Goal: Find specific page/section: Find specific page/section

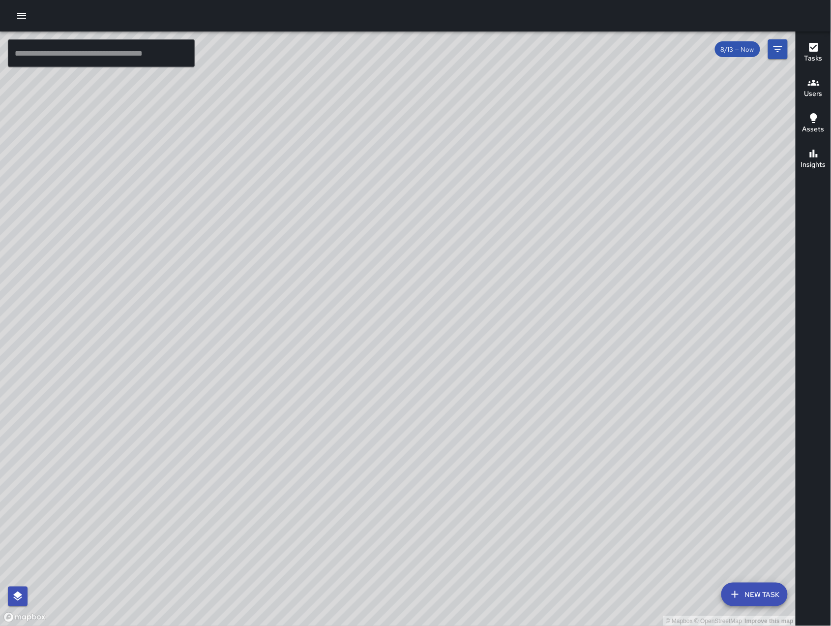
scroll to position [6023, 0]
drag, startPoint x: 307, startPoint y: 435, endPoint x: 454, endPoint y: 352, distance: 168.8
click at [454, 352] on div "© Mapbox © OpenStreetMap Improve this map" at bounding box center [398, 328] width 796 height 594
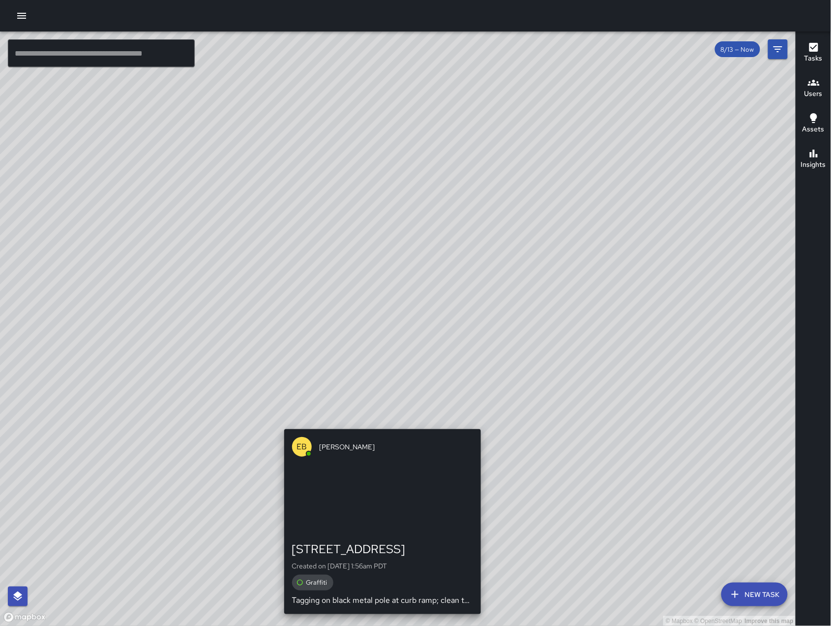
click at [375, 420] on div "© Mapbox © OpenStreetMap Improve this map EB [PERSON_NAME] [STREET_ADDRESS] Cre…" at bounding box center [398, 328] width 796 height 594
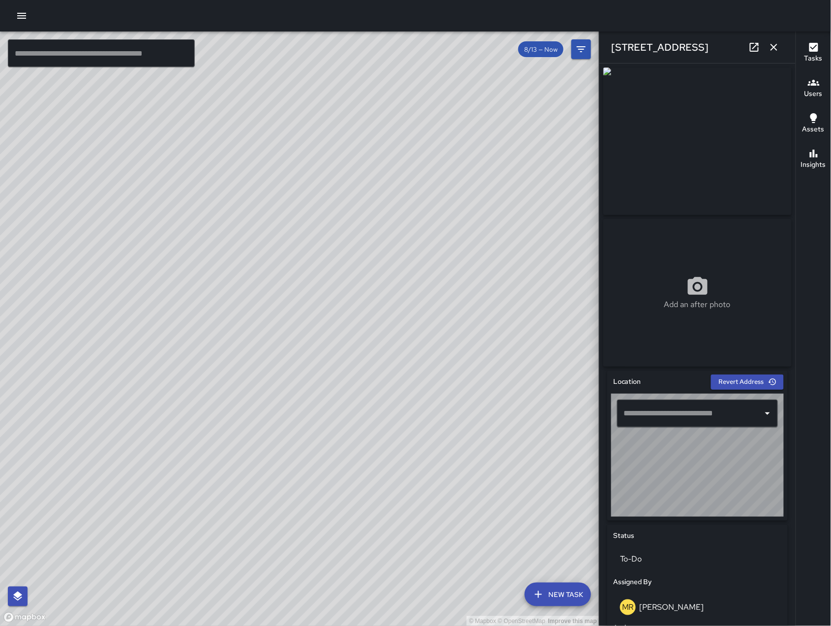
type input "**********"
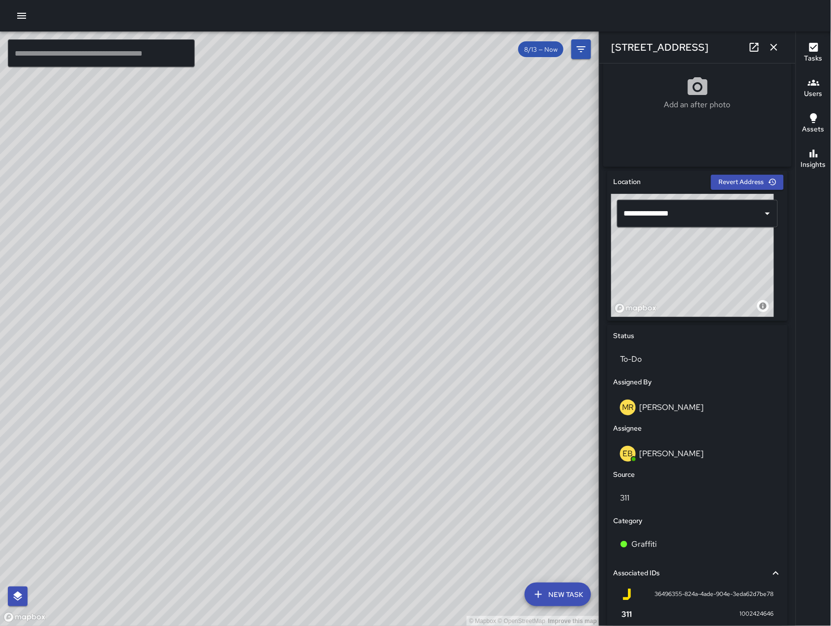
scroll to position [315, 0]
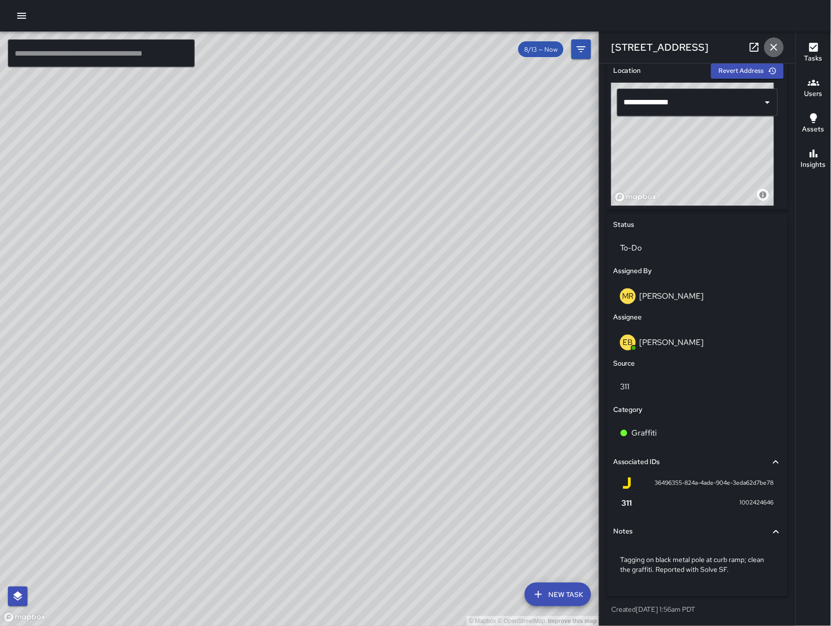
click at [769, 49] on icon "button" at bounding box center [774, 47] width 12 height 12
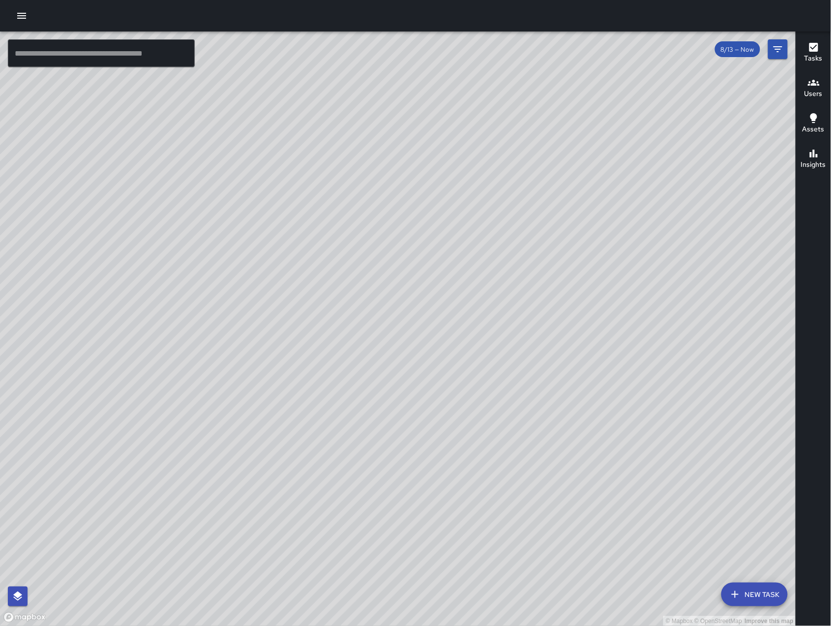
click at [465, 358] on div "© Mapbox © OpenStreetMap Improve this map" at bounding box center [398, 328] width 796 height 594
click at [465, 359] on div "© Mapbox © OpenStreetMap Improve this map" at bounding box center [398, 328] width 796 height 594
click at [303, 352] on div "© Mapbox © OpenStreetMap Improve this map EB [PERSON_NAME] Ambassador Tasks 36 …" at bounding box center [398, 328] width 796 height 594
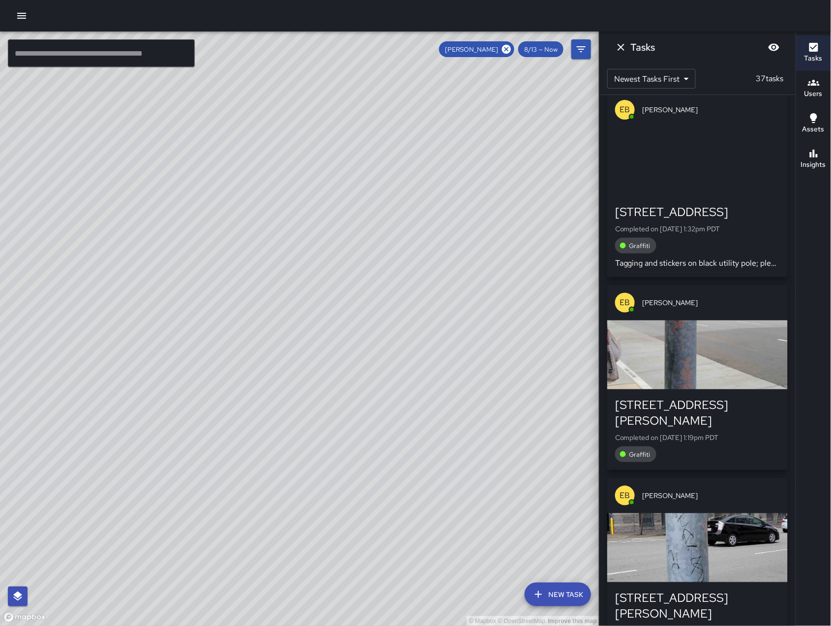
scroll to position [0, 0]
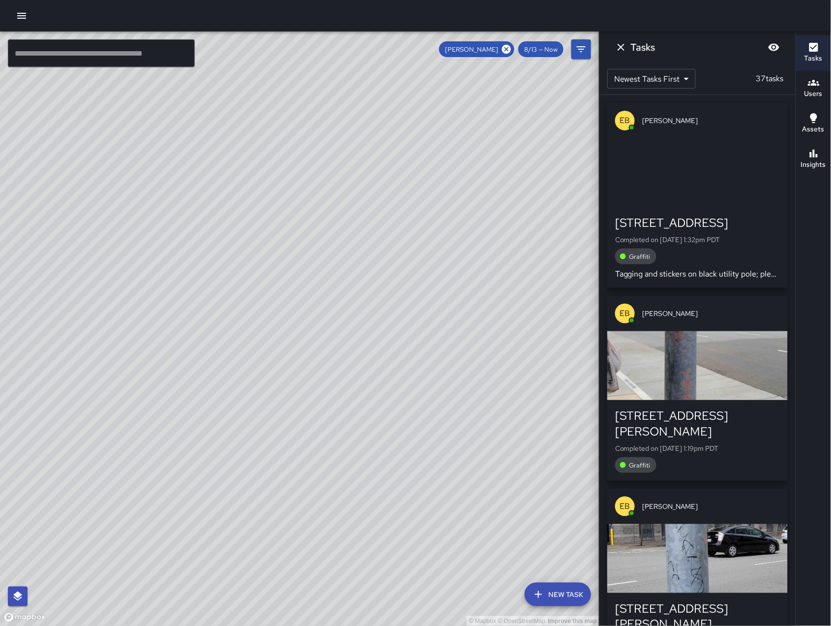
click at [708, 201] on div "button" at bounding box center [697, 172] width 181 height 69
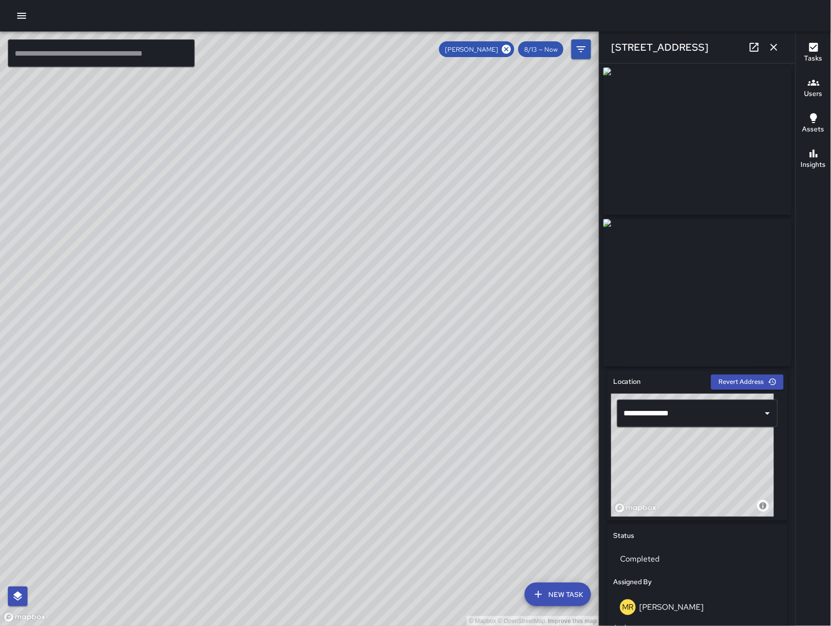
click at [754, 44] on icon at bounding box center [755, 47] width 12 height 12
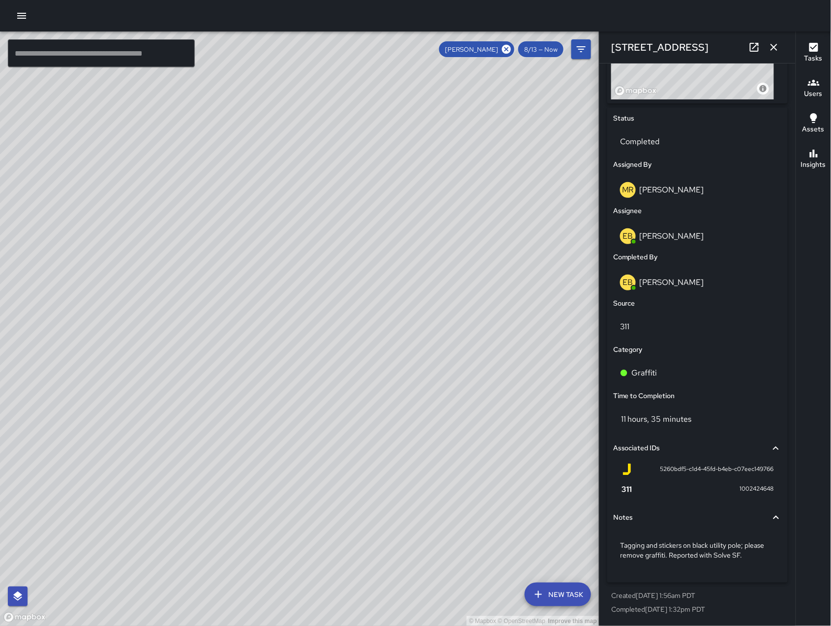
scroll to position [418, 0]
drag, startPoint x: 267, startPoint y: 281, endPoint x: 427, endPoint y: 188, distance: 185.8
click at [427, 188] on div "© Mapbox © OpenStreetMap Improve this map" at bounding box center [300, 328] width 600 height 594
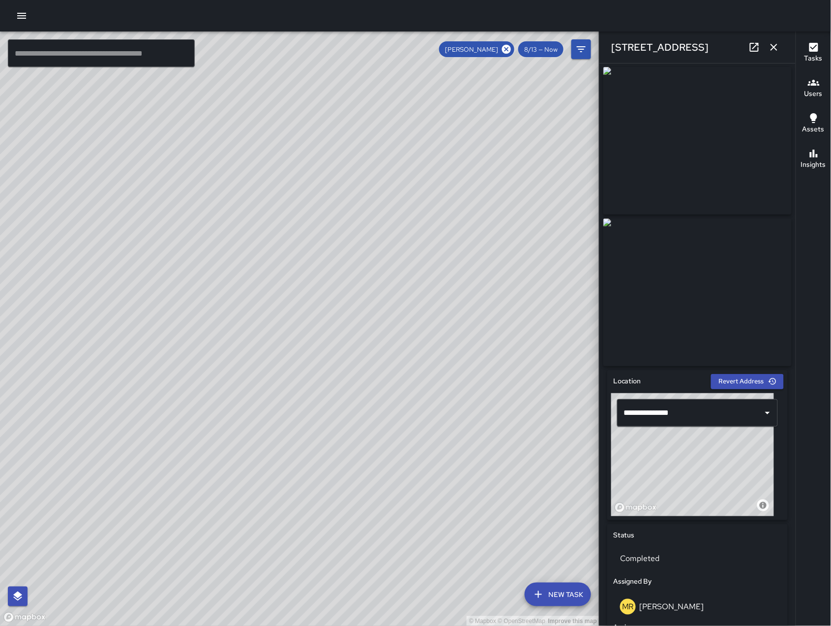
scroll to position [0, 0]
click at [507, 49] on icon at bounding box center [506, 49] width 11 height 11
click at [776, 49] on icon "button" at bounding box center [774, 47] width 7 height 7
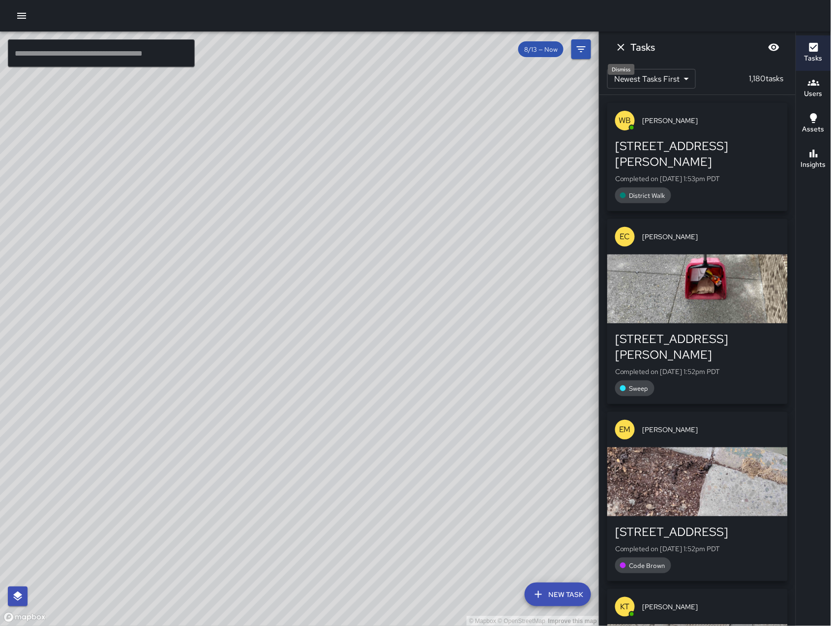
click at [621, 47] on icon "Dismiss" at bounding box center [621, 47] width 7 height 7
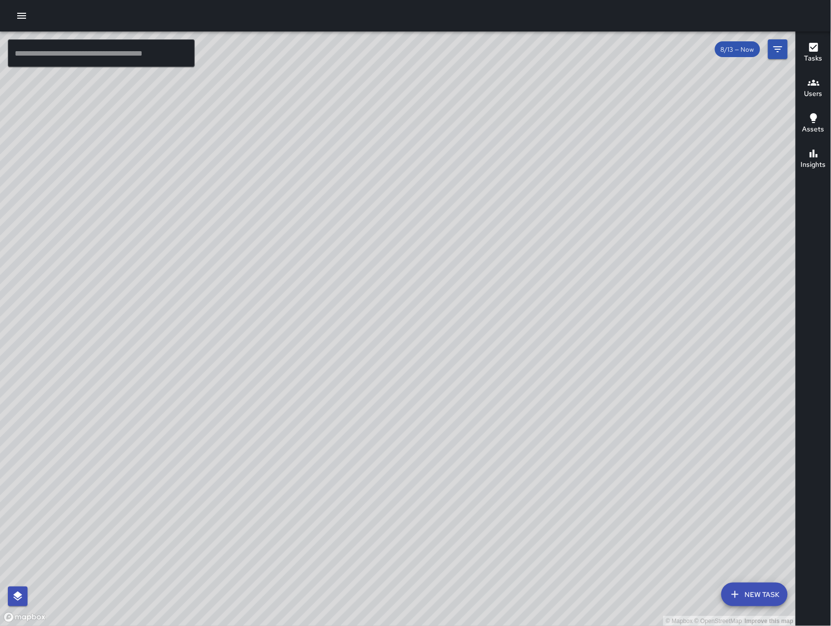
drag, startPoint x: 434, startPoint y: 358, endPoint x: 378, endPoint y: 515, distance: 166.5
click at [378, 515] on div "© Mapbox © OpenStreetMap Improve this map" at bounding box center [398, 328] width 796 height 594
drag, startPoint x: 379, startPoint y: 509, endPoint x: 285, endPoint y: 451, distance: 110.7
click at [285, 451] on div "© Mapbox © OpenStreetMap Improve this map" at bounding box center [398, 328] width 796 height 594
drag, startPoint x: 703, startPoint y: 391, endPoint x: 283, endPoint y: 550, distance: 448.8
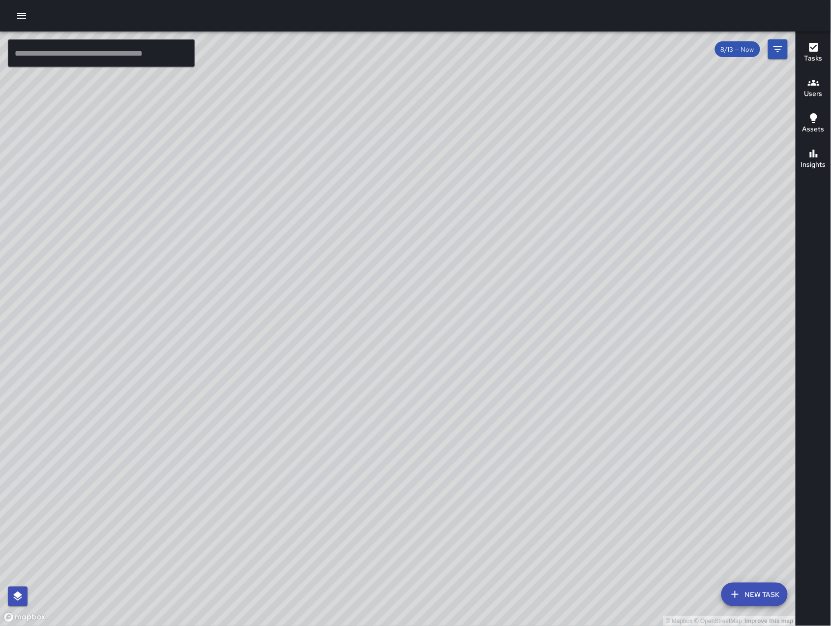
click at [283, 550] on div "© Mapbox © OpenStreetMap Improve this map" at bounding box center [398, 328] width 796 height 594
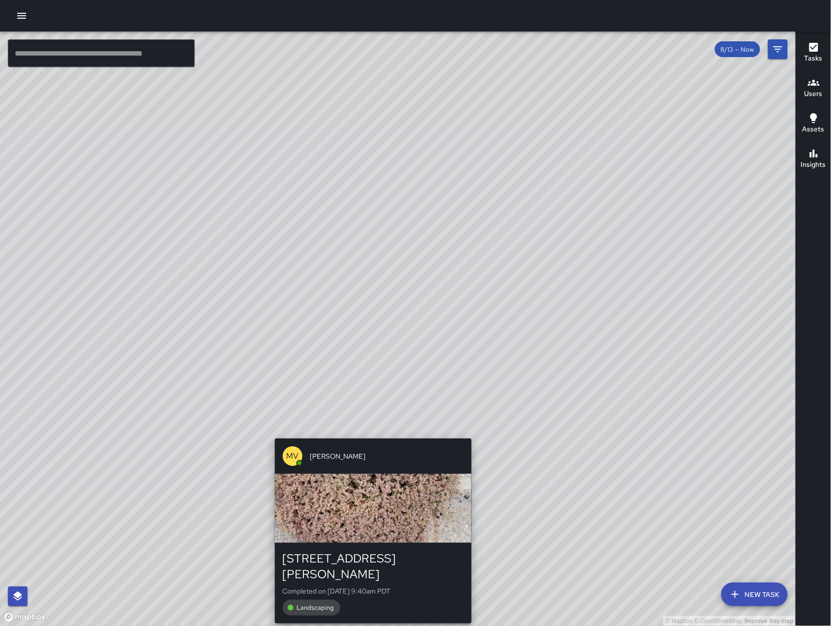
click at [370, 433] on div "© Mapbox © OpenStreetMap Improve this map [PERSON_NAME] [STREET_ADDRESS][PERSON…" at bounding box center [398, 328] width 796 height 594
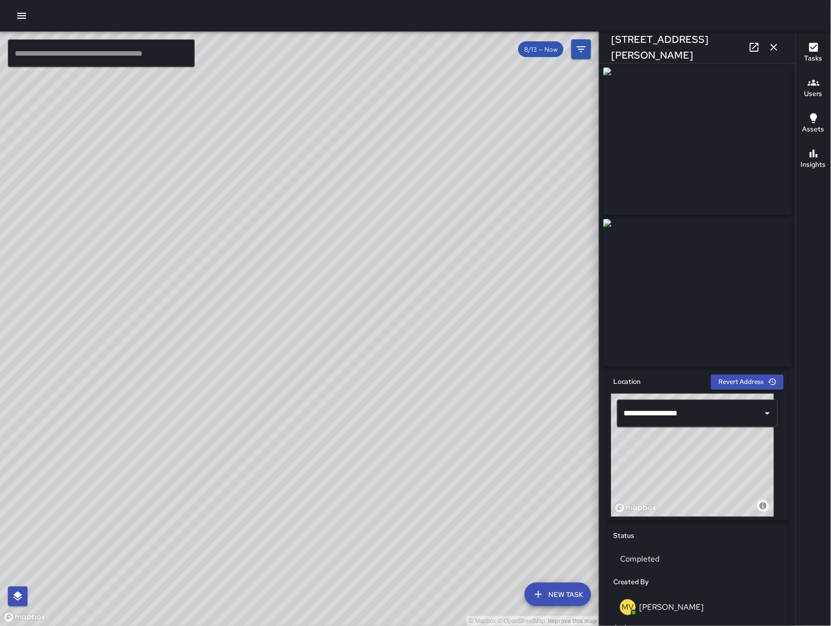
click at [776, 52] on icon "button" at bounding box center [774, 47] width 12 height 12
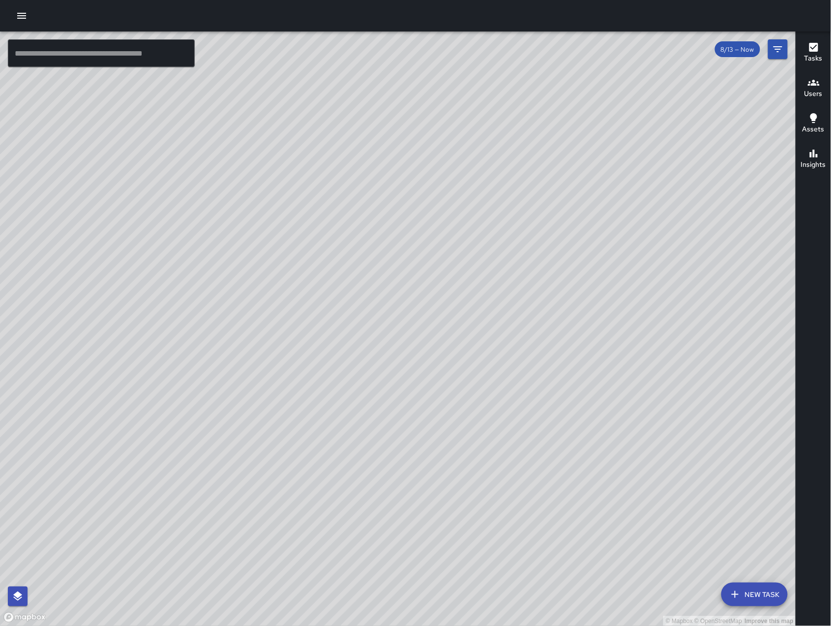
drag, startPoint x: 449, startPoint y: 404, endPoint x: 492, endPoint y: 409, distance: 43.6
click at [492, 409] on div "© Mapbox © OpenStreetMap Improve this map" at bounding box center [398, 328] width 796 height 594
drag, startPoint x: 576, startPoint y: 473, endPoint x: 522, endPoint y: 273, distance: 206.9
click at [522, 273] on div "© Mapbox © OpenStreetMap Improve this map" at bounding box center [398, 328] width 796 height 594
drag, startPoint x: 606, startPoint y: 152, endPoint x: 673, endPoint y: 267, distance: 133.6
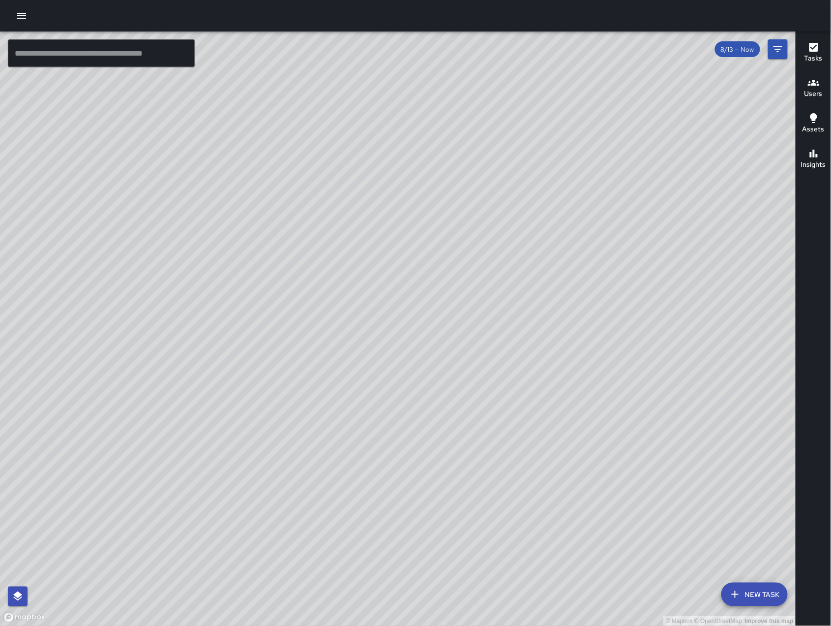
click at [638, 274] on div "© Mapbox © OpenStreetMap Improve this map" at bounding box center [398, 328] width 796 height 594
drag, startPoint x: 420, startPoint y: 550, endPoint x: 508, endPoint y: 366, distance: 204.4
click at [508, 366] on div "© Mapbox © OpenStreetMap Improve this map" at bounding box center [398, 328] width 796 height 594
click at [405, 386] on div "© Mapbox © OpenStreetMap Improve this map" at bounding box center [398, 328] width 796 height 594
drag, startPoint x: 405, startPoint y: 399, endPoint x: 407, endPoint y: 417, distance: 17.8
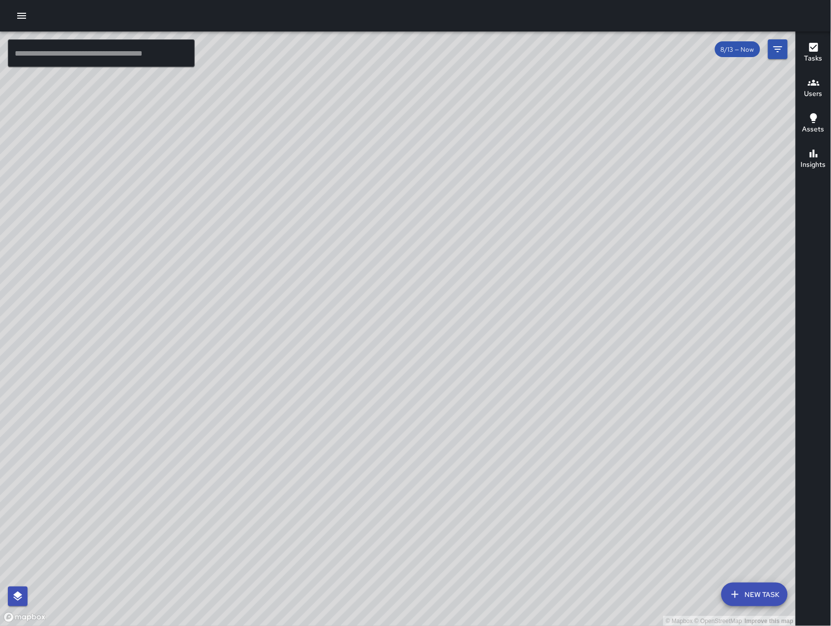
click at [407, 417] on div "© Mapbox © OpenStreetMap Improve this map" at bounding box center [398, 328] width 796 height 594
drag, startPoint x: 604, startPoint y: 123, endPoint x: 448, endPoint y: 349, distance: 275.1
click at [479, 318] on div "© Mapbox © OpenStreetMap Improve this map" at bounding box center [398, 328] width 796 height 594
click at [411, 336] on div "© Mapbox © OpenStreetMap Improve this map DL [PERSON_NAME] [STREET_ADDRESS][PER…" at bounding box center [398, 328] width 796 height 594
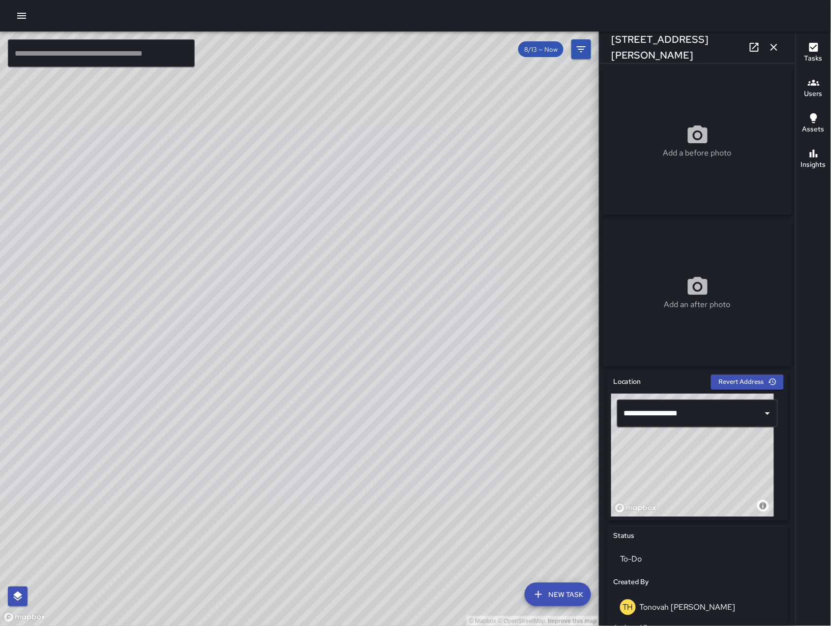
scroll to position [341, 0]
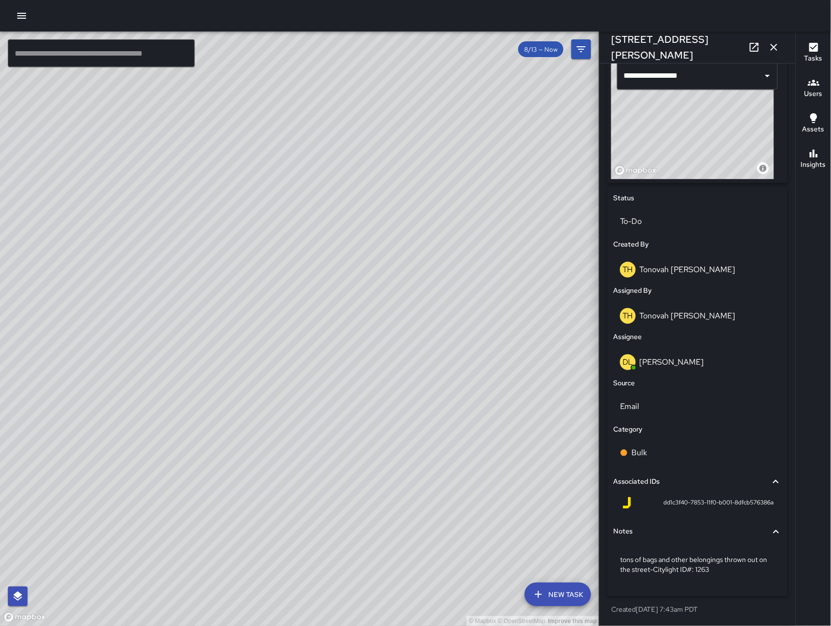
drag, startPoint x: 427, startPoint y: 272, endPoint x: 394, endPoint y: 295, distance: 40.3
click at [394, 295] on div "© Mapbox © OpenStreetMap Improve this map" at bounding box center [300, 328] width 600 height 594
drag, startPoint x: 373, startPoint y: 494, endPoint x: 546, endPoint y: 355, distance: 221.4
click at [545, 355] on div "© Mapbox © OpenStreetMap Improve this map" at bounding box center [300, 328] width 600 height 594
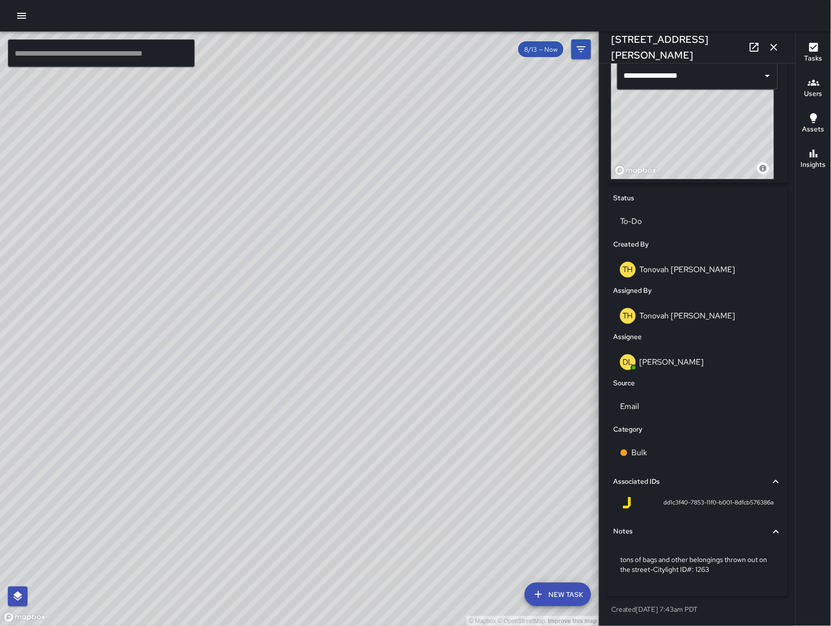
click at [777, 47] on icon "button" at bounding box center [774, 47] width 12 height 12
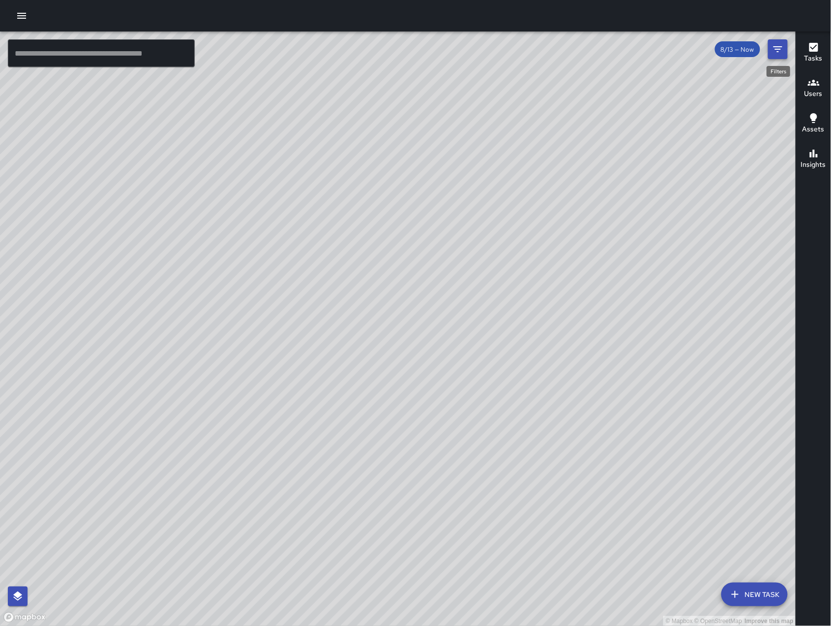
click at [779, 55] on icon "Filters" at bounding box center [778, 49] width 12 height 12
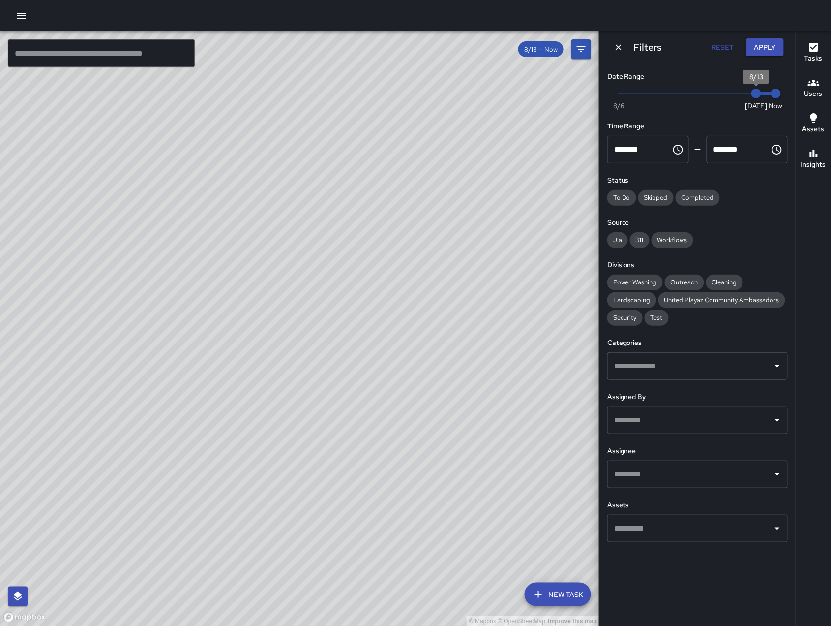
type input "*"
click at [742, 94] on span "8/12" at bounding box center [737, 94] width 10 height 10
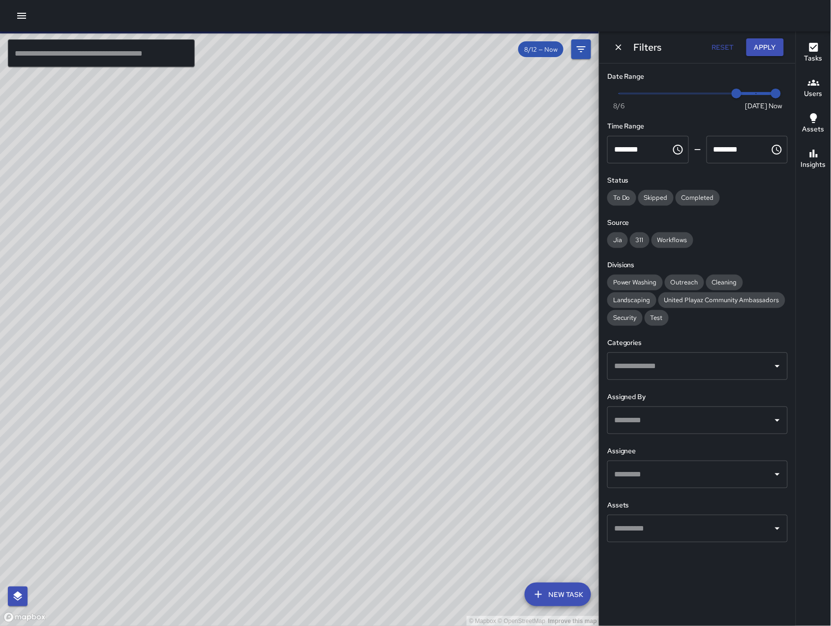
drag, startPoint x: 368, startPoint y: 589, endPoint x: 373, endPoint y: 512, distance: 76.9
click at [372, 510] on div "© Mapbox © OpenStreetMap Improve this map" at bounding box center [300, 328] width 600 height 594
drag, startPoint x: 376, startPoint y: 593, endPoint x: 352, endPoint y: 437, distance: 157.2
click at [352, 437] on div "© Mapbox © OpenStreetMap Improve this map" at bounding box center [300, 328] width 600 height 594
drag, startPoint x: 473, startPoint y: 128, endPoint x: 301, endPoint y: 191, distance: 183.3
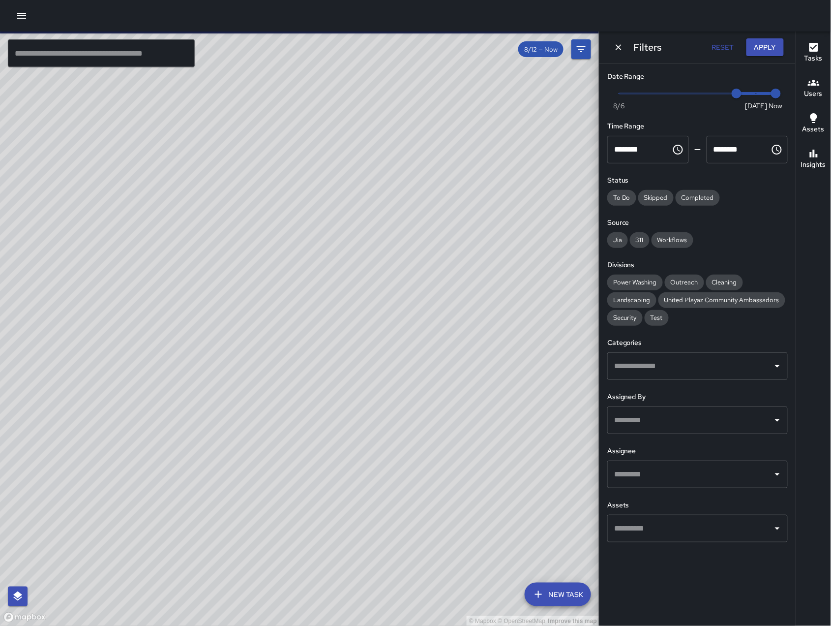
click at [301, 191] on div "© Mapbox © OpenStreetMap Improve this map" at bounding box center [300, 328] width 600 height 594
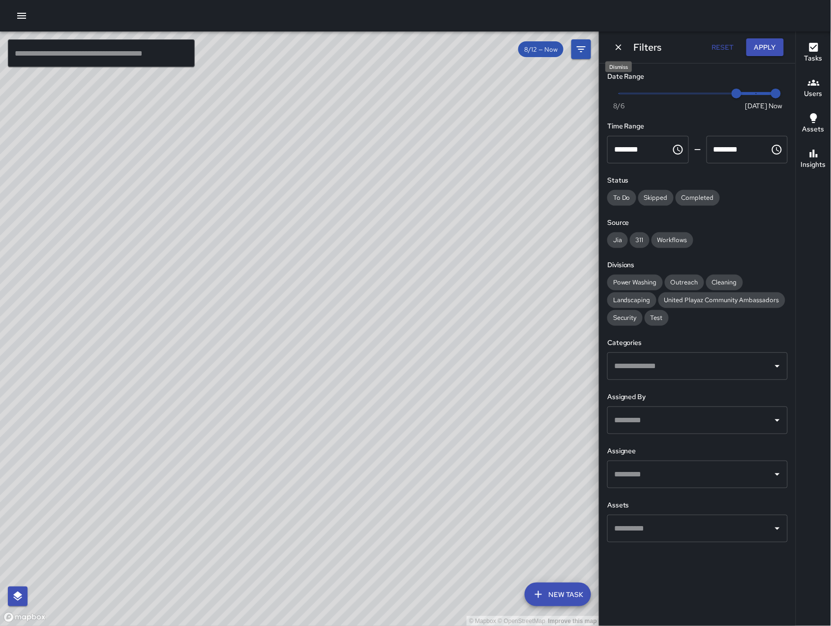
click at [620, 53] on button "Dismiss" at bounding box center [618, 47] width 15 height 15
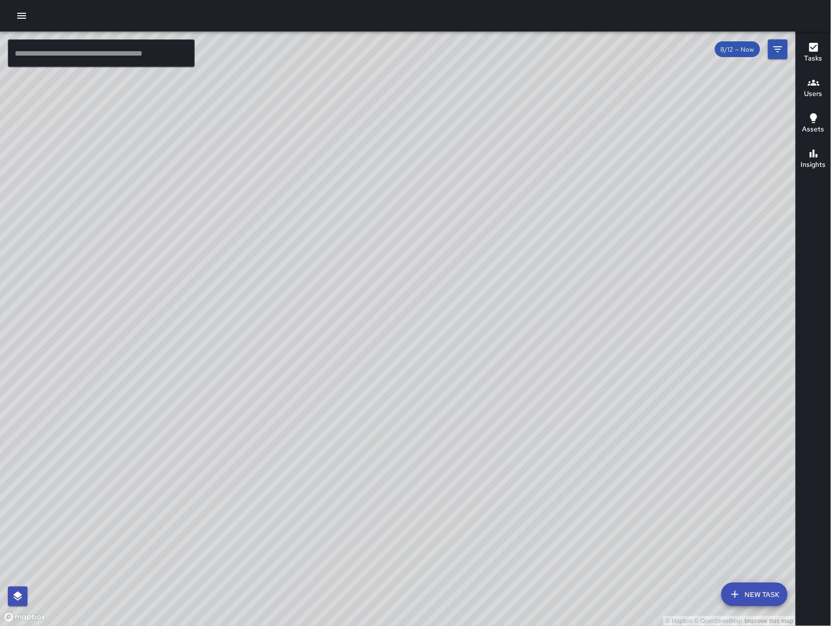
drag, startPoint x: 379, startPoint y: 556, endPoint x: 464, endPoint y: 451, distance: 135.4
click at [472, 488] on div "© Mapbox © OpenStreetMap Improve this map" at bounding box center [398, 328] width 796 height 594
drag, startPoint x: 418, startPoint y: 484, endPoint x: 643, endPoint y: 251, distance: 323.5
click at [643, 251] on div "© Mapbox © OpenStreetMap Improve this map" at bounding box center [398, 328] width 796 height 594
click at [774, 48] on icon "Filters" at bounding box center [778, 49] width 12 height 12
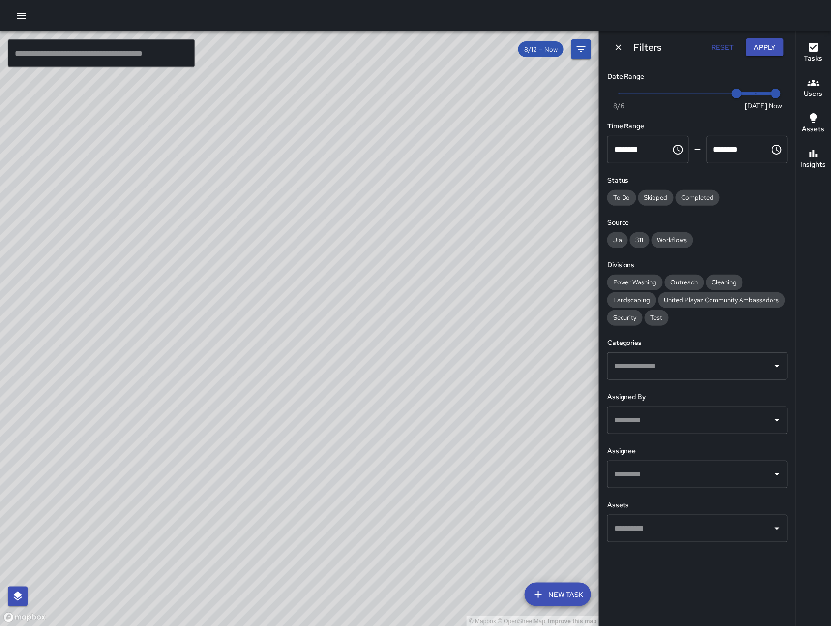
click at [680, 418] on input "text" at bounding box center [690, 420] width 157 height 19
click at [685, 479] on input "text" at bounding box center [690, 474] width 157 height 19
click at [676, 474] on input "text" at bounding box center [690, 474] width 157 height 19
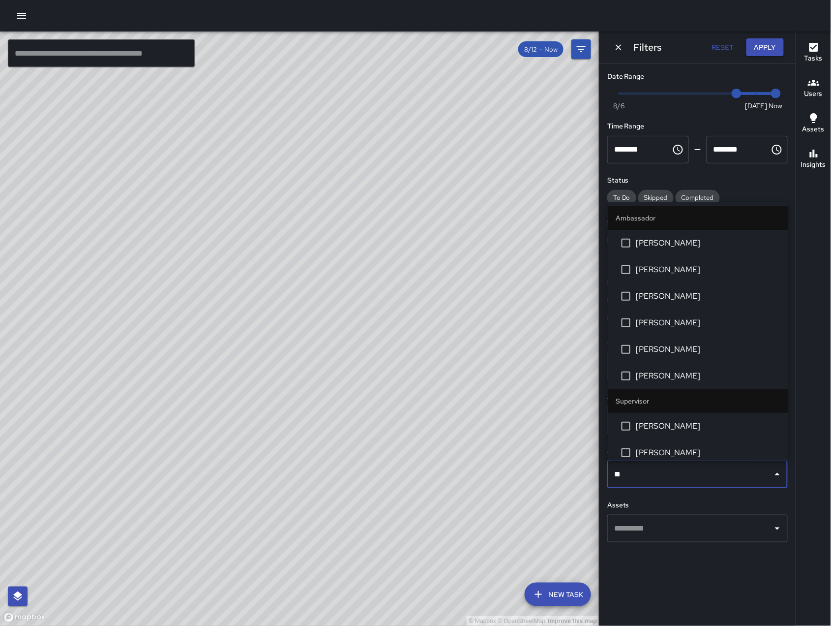
type input "***"
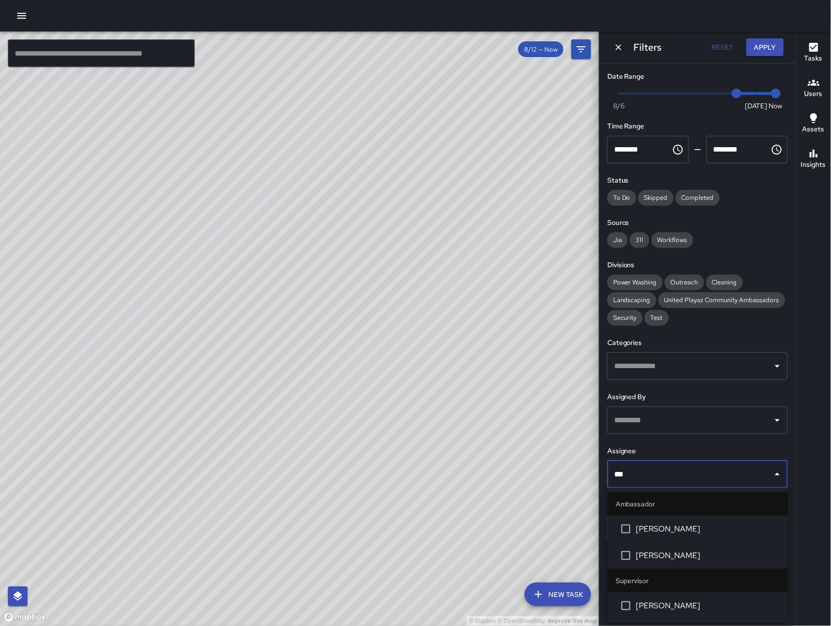
click at [670, 600] on span "[PERSON_NAME]" at bounding box center [709, 606] width 144 height 12
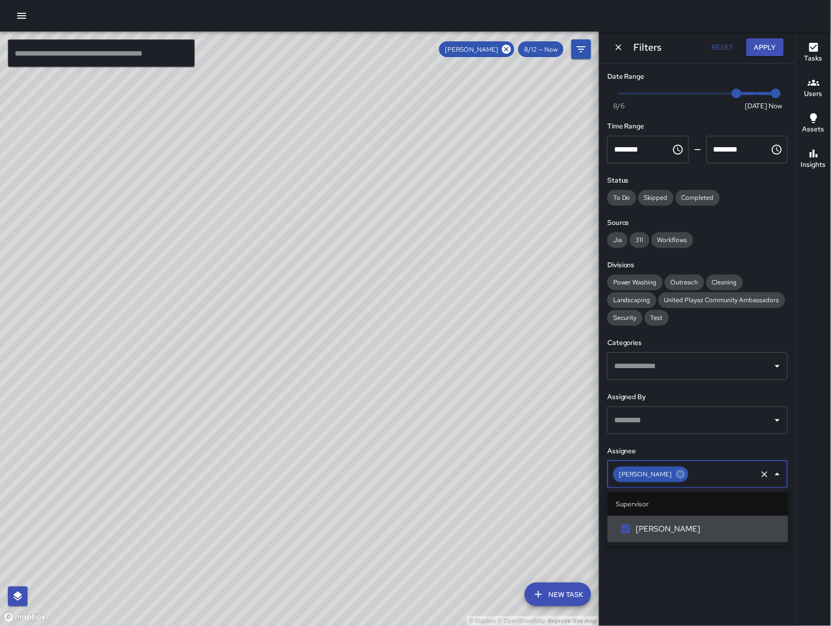
click at [621, 44] on icon "Dismiss" at bounding box center [619, 47] width 10 height 10
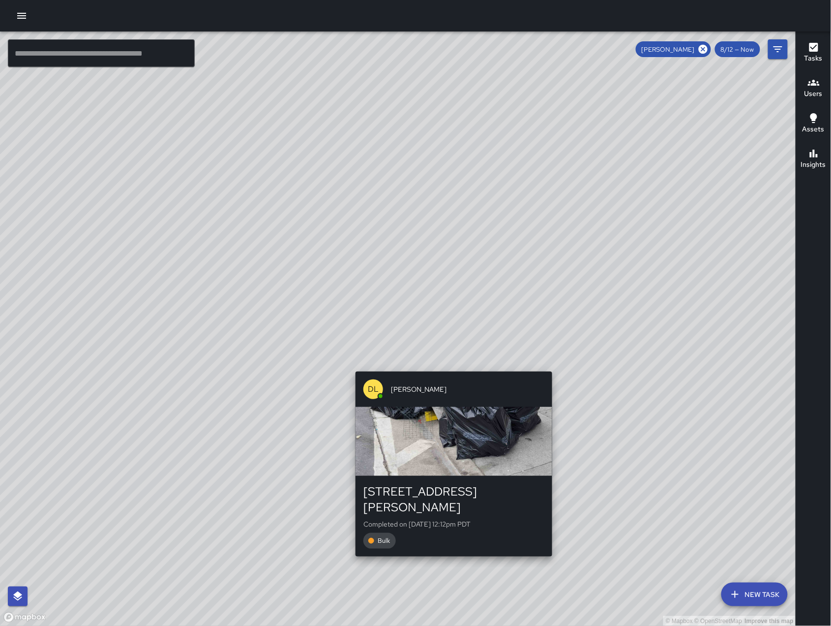
click at [451, 368] on div "DL [PERSON_NAME] [STREET_ADDRESS][PERSON_NAME] Completed on [DATE] 12:12pm PDT …" at bounding box center [454, 463] width 205 height 193
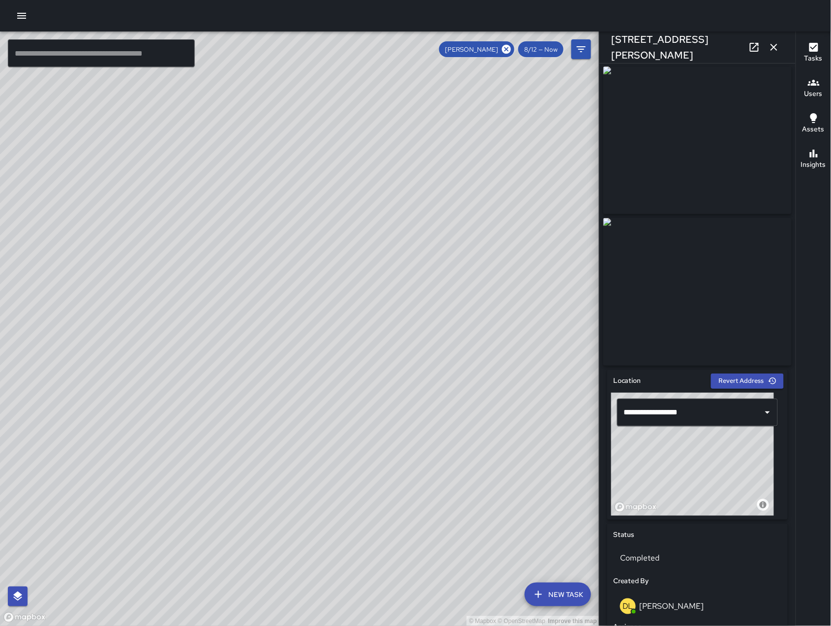
scroll to position [0, 0]
click at [369, 331] on div "© Mapbox © OpenStreetMap Improve this map" at bounding box center [300, 328] width 600 height 594
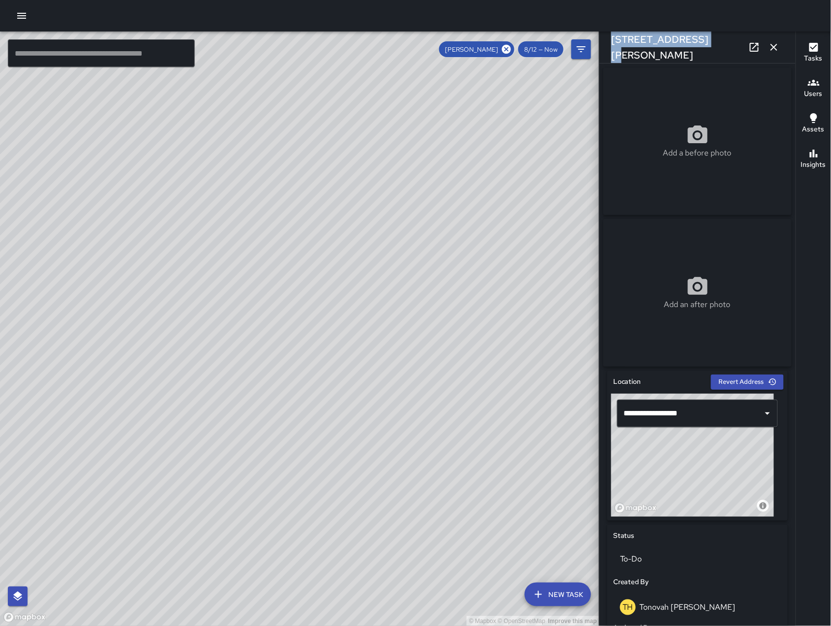
drag, startPoint x: 710, startPoint y: 45, endPoint x: 607, endPoint y: 52, distance: 103.1
click at [607, 52] on div "[STREET_ADDRESS][PERSON_NAME]" at bounding box center [698, 46] width 196 height 31
copy h6 "[STREET_ADDRESS][PERSON_NAME]"
click at [264, 320] on div "© Mapbox © OpenStreetMap Improve this map" at bounding box center [300, 328] width 600 height 594
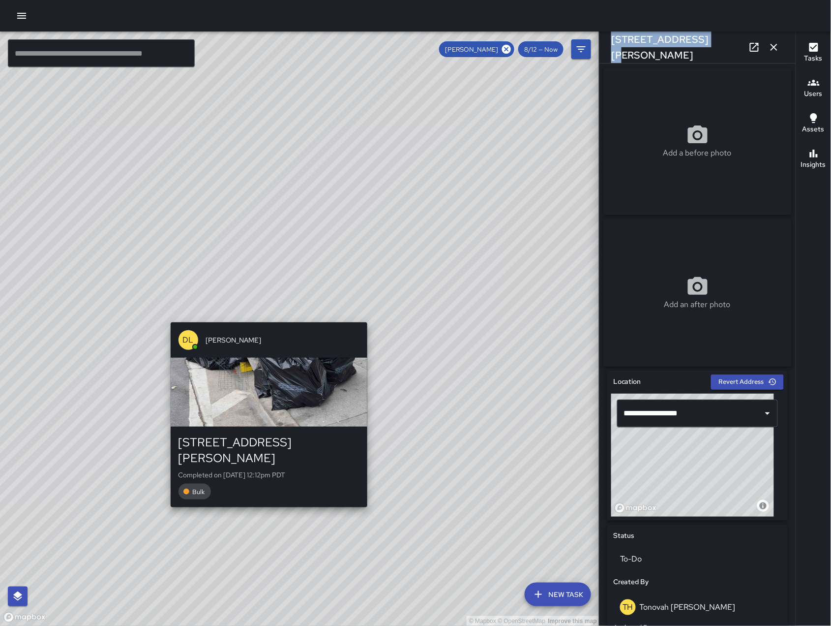
click at [264, 320] on div "DL [PERSON_NAME] [STREET_ADDRESS][PERSON_NAME] Completed on [DATE] 12:12pm PDT …" at bounding box center [269, 414] width 205 height 193
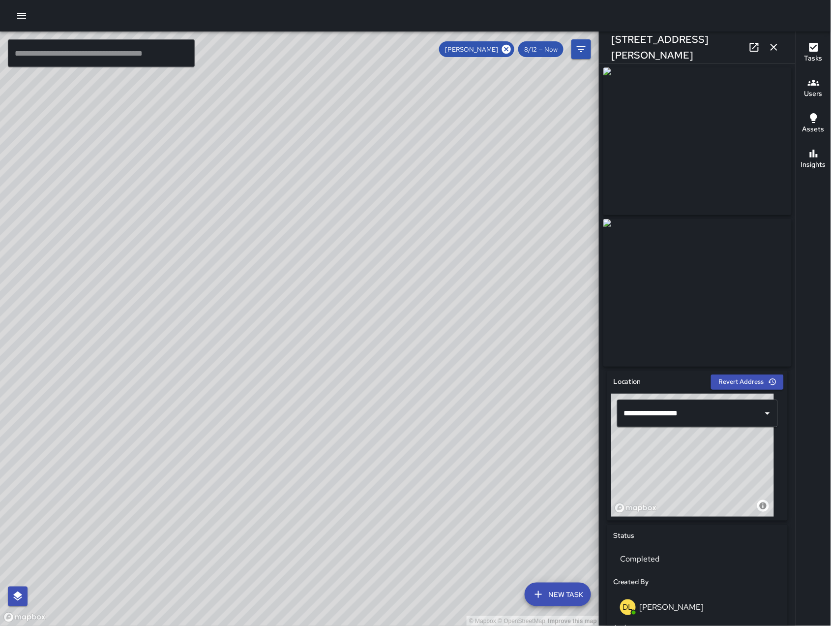
click at [758, 51] on icon at bounding box center [754, 47] width 9 height 9
click at [779, 42] on icon "button" at bounding box center [774, 47] width 12 height 12
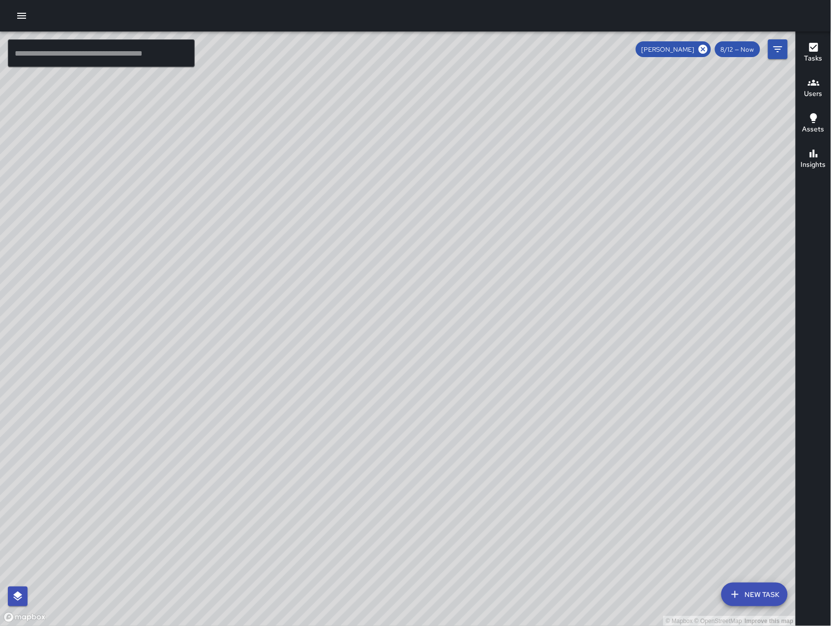
click at [703, 56] on div "[PERSON_NAME]" at bounding box center [673, 49] width 75 height 16
click at [703, 52] on icon at bounding box center [703, 49] width 9 height 9
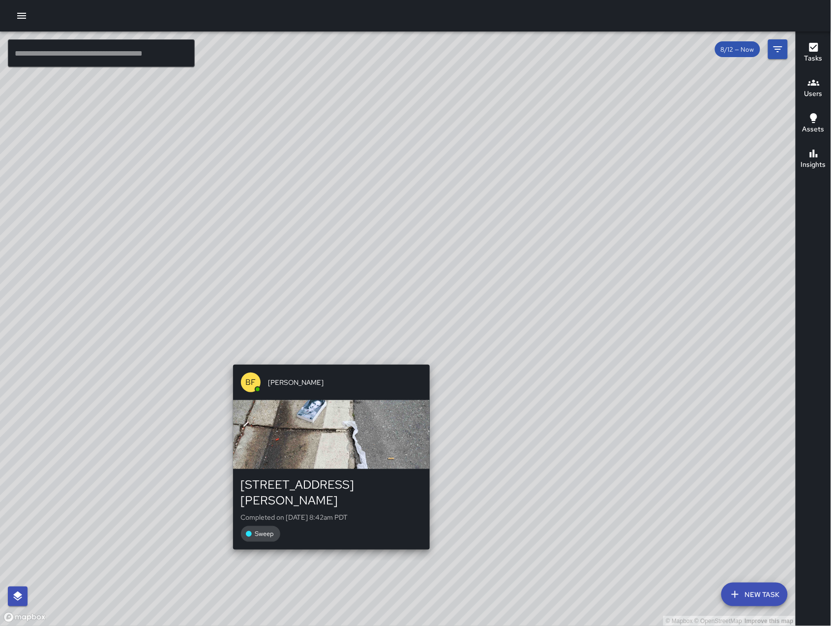
click at [335, 366] on div "BF [PERSON_NAME]" at bounding box center [331, 381] width 197 height 35
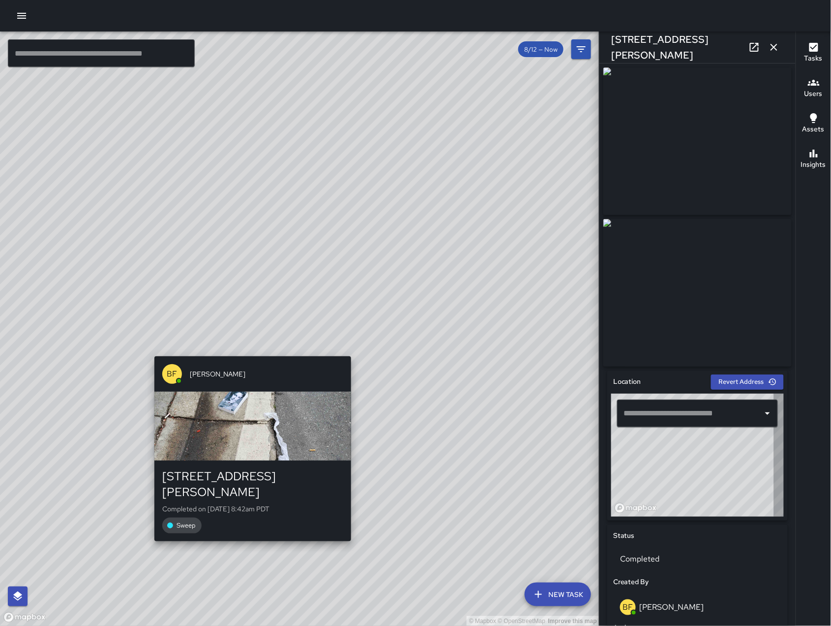
type input "**********"
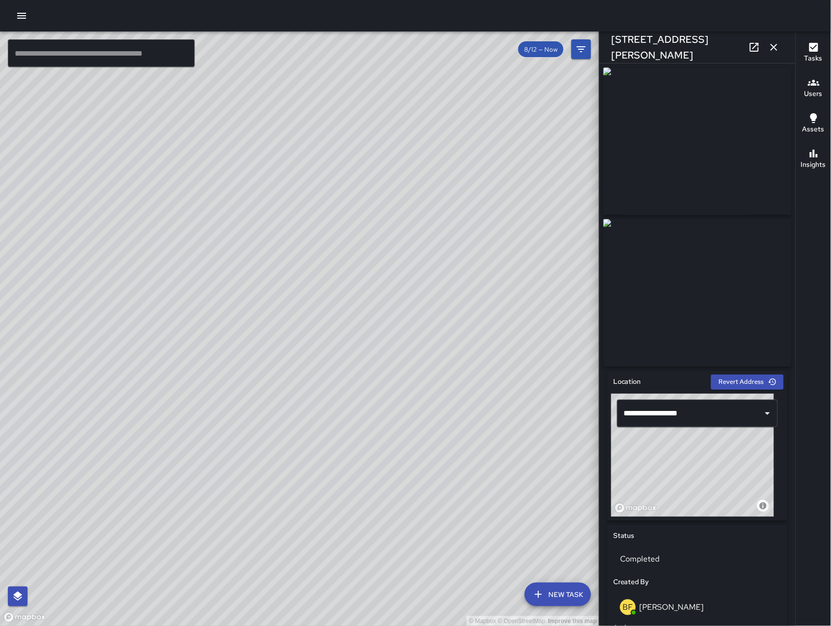
click at [778, 43] on icon "button" at bounding box center [774, 47] width 12 height 12
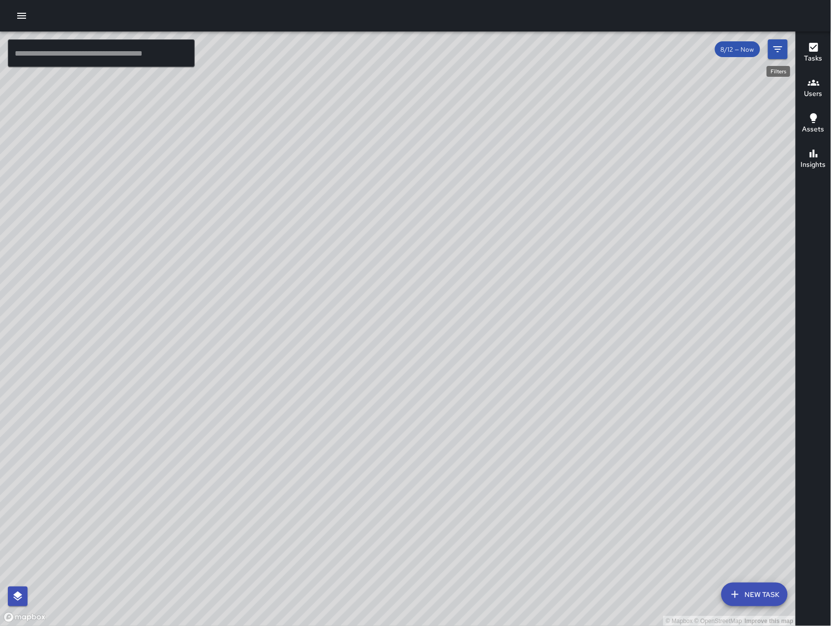
click at [780, 46] on icon "Filters" at bounding box center [778, 49] width 9 height 6
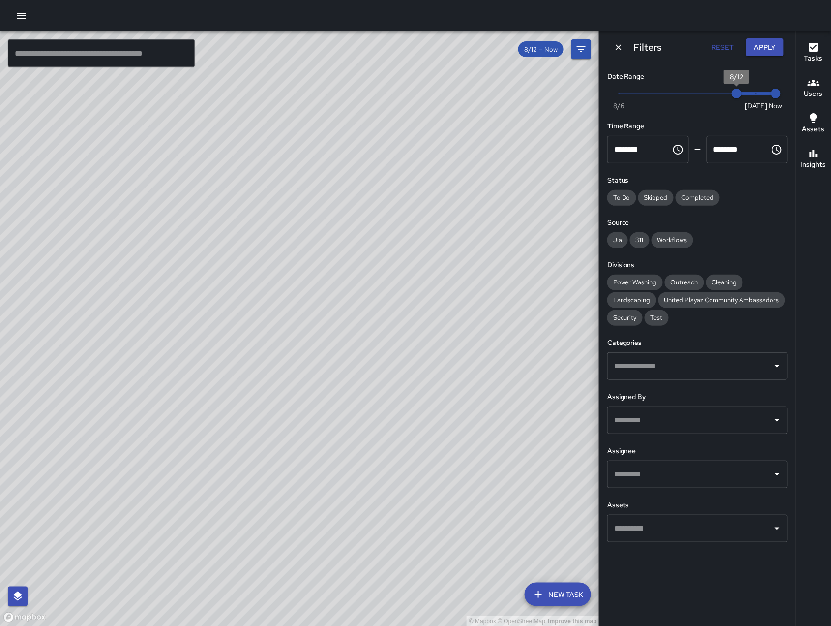
drag, startPoint x: 743, startPoint y: 97, endPoint x: 748, endPoint y: 97, distance: 4.9
click at [742, 97] on span "8/12" at bounding box center [737, 94] width 10 height 10
type input "*"
drag, startPoint x: 744, startPoint y: 95, endPoint x: 754, endPoint y: 94, distance: 9.9
click at [742, 95] on span "8/12" at bounding box center [737, 94] width 10 height 10
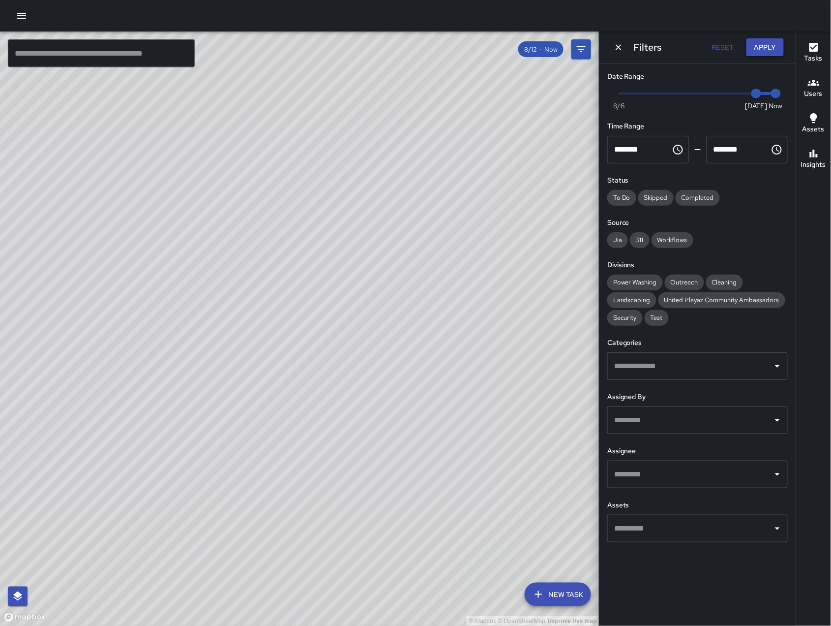
click at [768, 44] on button "Apply" at bounding box center [765, 47] width 37 height 18
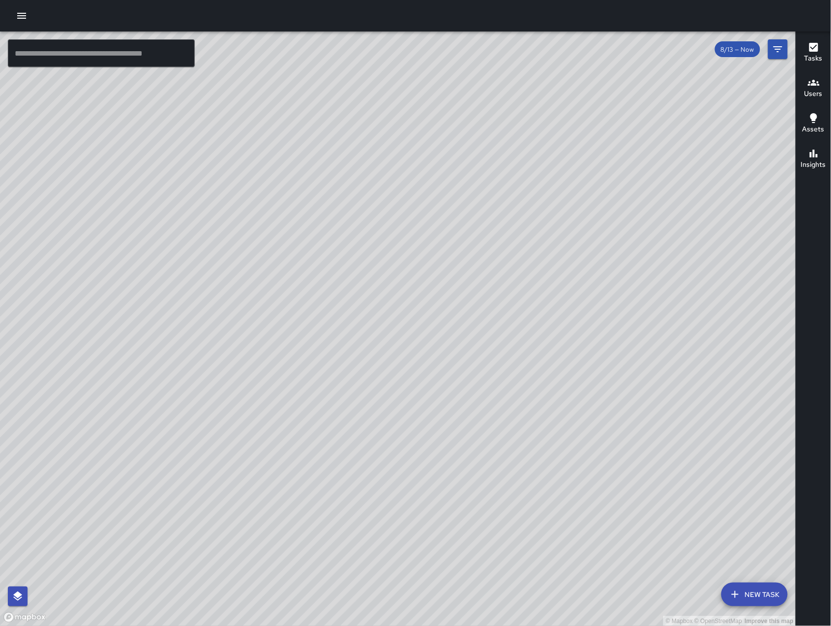
drag, startPoint x: 348, startPoint y: 519, endPoint x: 333, endPoint y: 481, distance: 41.5
click at [404, 414] on div "© Mapbox © OpenStreetMap Improve this map" at bounding box center [398, 328] width 796 height 594
drag, startPoint x: 320, startPoint y: 458, endPoint x: 453, endPoint y: 311, distance: 198.5
click at [448, 314] on div "© Mapbox © OpenStreetMap Improve this map" at bounding box center [398, 328] width 796 height 594
drag, startPoint x: 246, startPoint y: 445, endPoint x: 268, endPoint y: 457, distance: 25.1
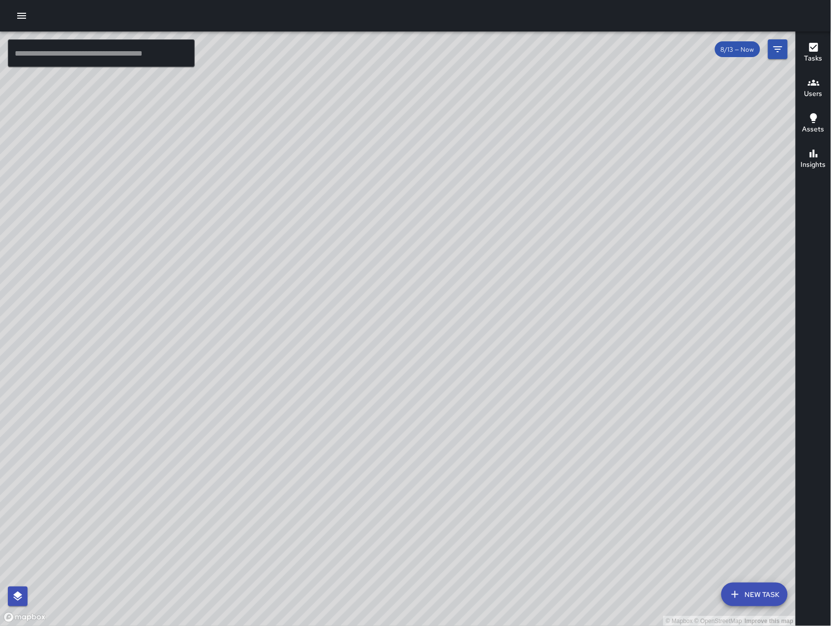
click at [268, 457] on div "© Mapbox © OpenStreetMap Improve this map" at bounding box center [398, 328] width 796 height 594
drag, startPoint x: 272, startPoint y: 545, endPoint x: 524, endPoint y: 368, distance: 308.0
click at [524, 368] on div "© Mapbox © OpenStreetMap Improve this map" at bounding box center [398, 328] width 796 height 594
drag, startPoint x: 501, startPoint y: 340, endPoint x: 508, endPoint y: 346, distance: 8.8
click at [508, 346] on div "© Mapbox © OpenStreetMap Improve this map" at bounding box center [398, 328] width 796 height 594
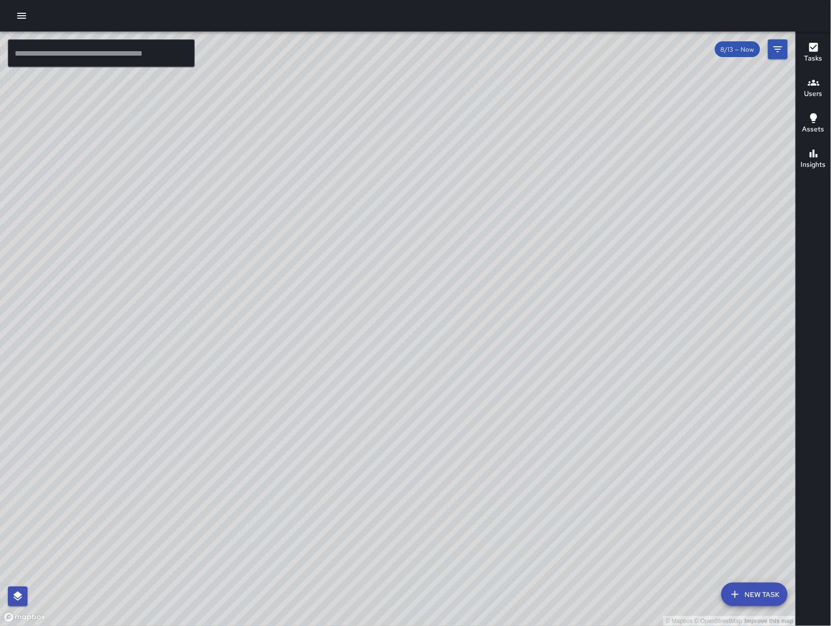
drag, startPoint x: 632, startPoint y: 298, endPoint x: 497, endPoint y: 284, distance: 135.4
click at [496, 284] on div "© Mapbox © OpenStreetMap Improve this map" at bounding box center [398, 328] width 796 height 594
click at [128, 54] on input "text" at bounding box center [101, 53] width 187 height 28
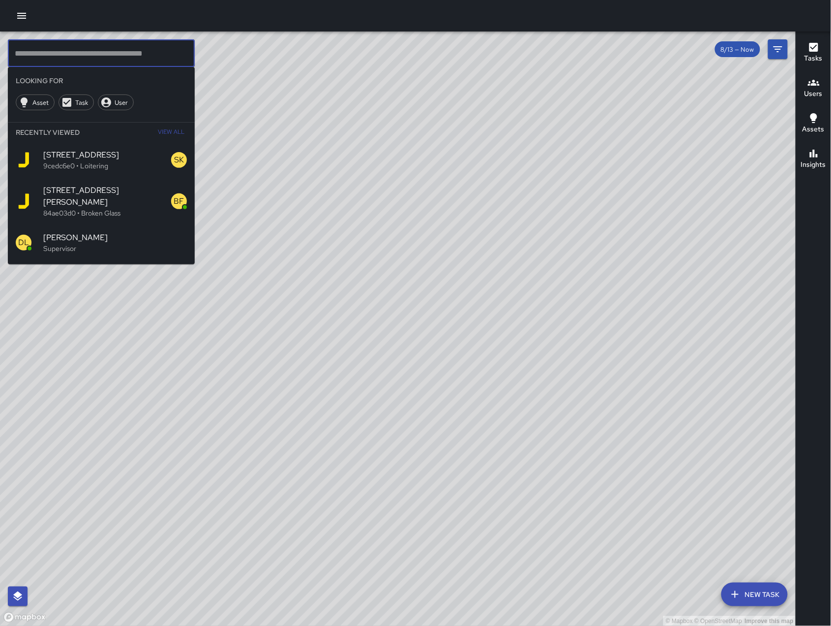
click at [128, 54] on input "text" at bounding box center [101, 53] width 187 height 28
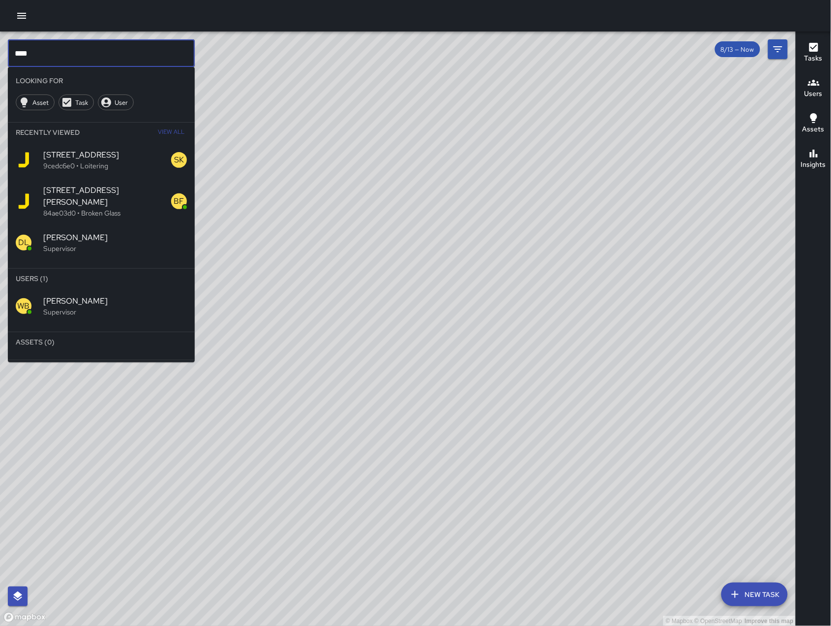
type input "****"
click at [97, 307] on p "Supervisor" at bounding box center [115, 312] width 144 height 10
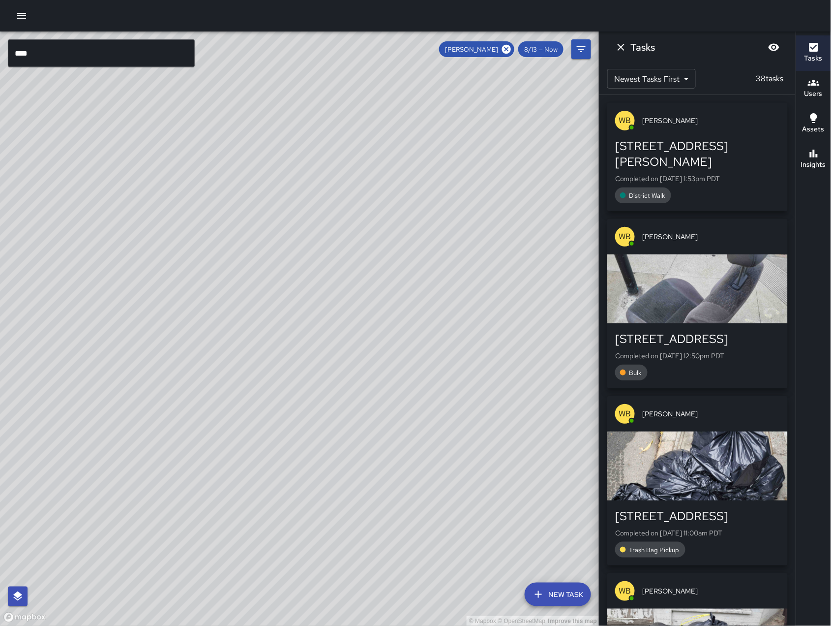
drag, startPoint x: 142, startPoint y: 380, endPoint x: 295, endPoint y: 394, distance: 154.2
click at [294, 394] on div "© Mapbox © OpenStreetMap Improve this map" at bounding box center [300, 328] width 600 height 594
click at [617, 46] on icon "Dismiss" at bounding box center [621, 47] width 12 height 12
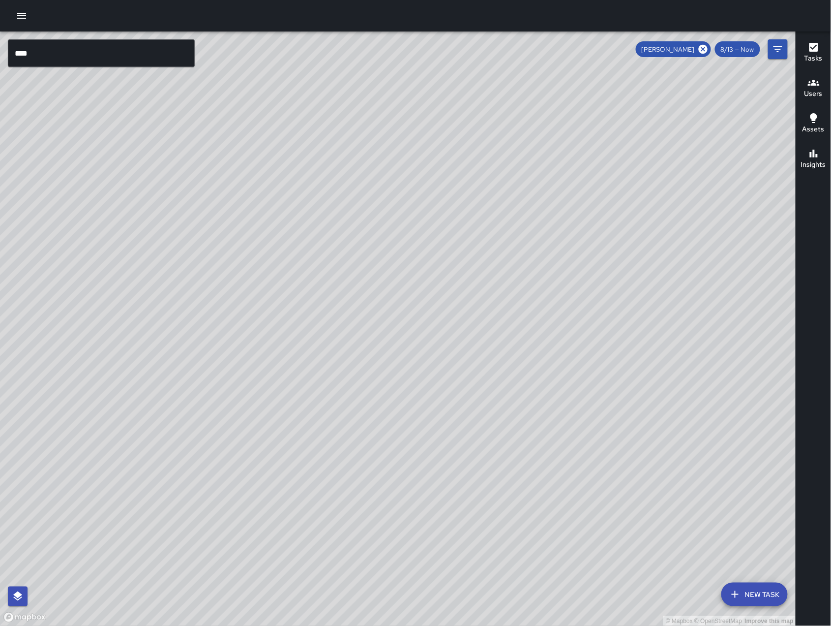
click at [700, 49] on icon at bounding box center [703, 49] width 9 height 9
drag, startPoint x: 345, startPoint y: 423, endPoint x: 117, endPoint y: 517, distance: 247.0
click at [117, 517] on div "© Mapbox © OpenStreetMap Improve this map" at bounding box center [398, 328] width 796 height 594
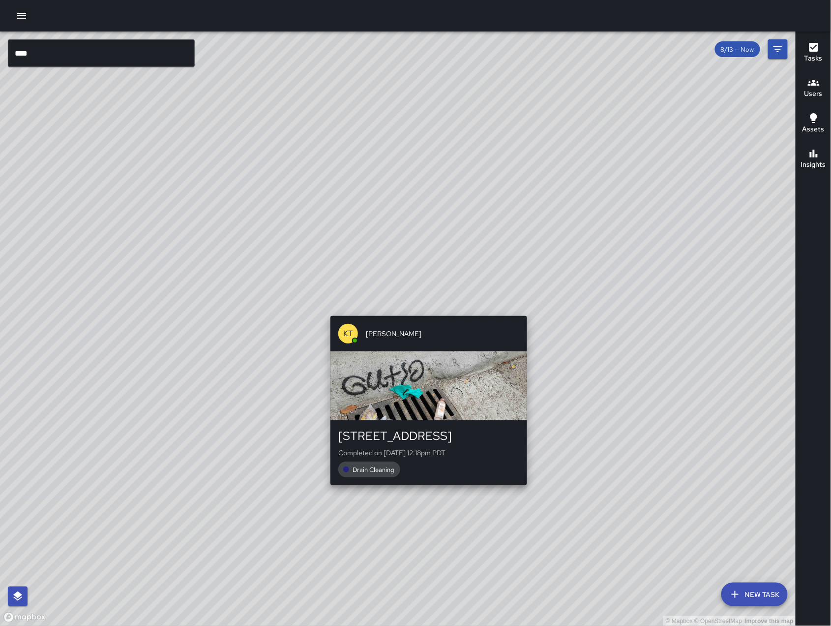
drag, startPoint x: 431, startPoint y: 148, endPoint x: 414, endPoint y: 338, distance: 191.2
click at [415, 339] on div "© Mapbox © OpenStreetMap Improve this map KT [PERSON_NAME] [STREET_ADDRESS][PER…" at bounding box center [398, 328] width 796 height 594
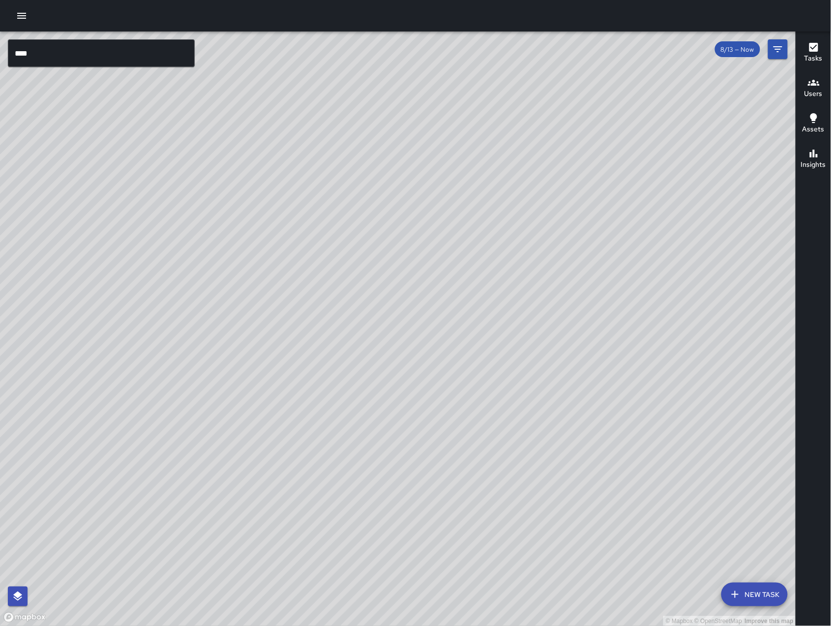
drag, startPoint x: 684, startPoint y: 364, endPoint x: 457, endPoint y: 405, distance: 230.4
click at [435, 444] on div "© Mapbox © OpenStreetMap Improve this map" at bounding box center [398, 328] width 796 height 594
drag, startPoint x: 573, startPoint y: 383, endPoint x: 388, endPoint y: 550, distance: 249.0
click at [389, 550] on div "© Mapbox © OpenStreetMap Improve this map" at bounding box center [398, 328] width 796 height 594
drag, startPoint x: 460, startPoint y: 405, endPoint x: 490, endPoint y: 343, distance: 68.6
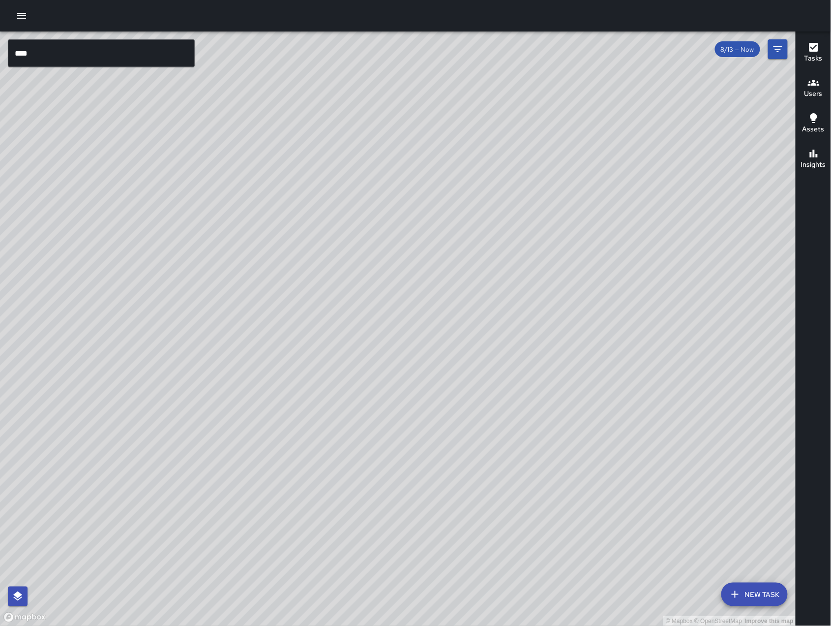
click at [489, 345] on div "© Mapbox © OpenStreetMap Improve this map" at bounding box center [398, 328] width 796 height 594
drag, startPoint x: 494, startPoint y: 345, endPoint x: 553, endPoint y: 351, distance: 59.3
click at [553, 351] on div "© Mapbox © OpenStreetMap Improve this map" at bounding box center [398, 328] width 796 height 594
drag, startPoint x: 554, startPoint y: 350, endPoint x: 565, endPoint y: 340, distance: 14.6
click at [565, 340] on div "© Mapbox © OpenStreetMap Improve this map" at bounding box center [398, 328] width 796 height 594
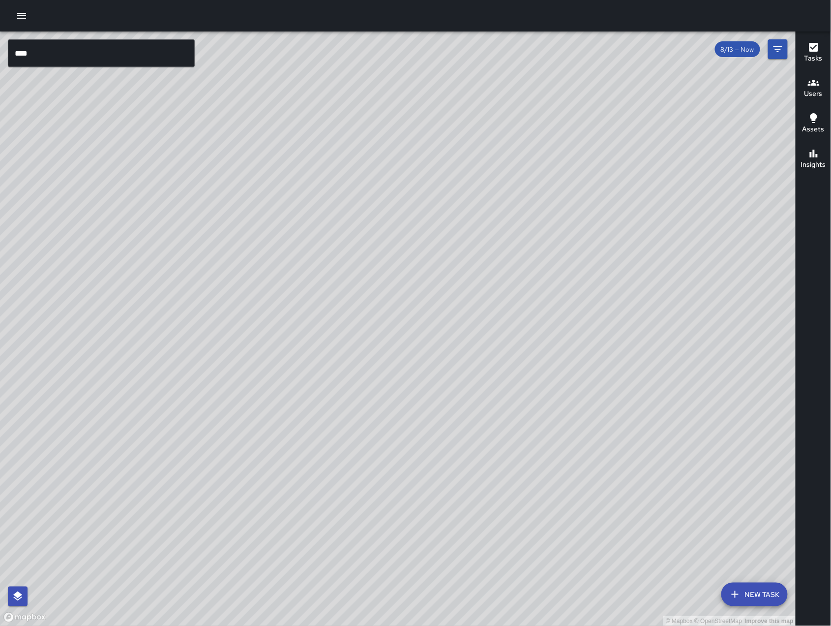
drag, startPoint x: 565, startPoint y: 339, endPoint x: 545, endPoint y: 340, distance: 20.2
click at [545, 340] on div "© Mapbox © OpenStreetMap Improve this map" at bounding box center [398, 328] width 796 height 594
drag, startPoint x: 312, startPoint y: 482, endPoint x: 417, endPoint y: 370, distance: 152.8
click at [417, 370] on div "© Mapbox © OpenStreetMap Improve this map" at bounding box center [398, 328] width 796 height 594
drag, startPoint x: 572, startPoint y: 322, endPoint x: 406, endPoint y: 481, distance: 229.6
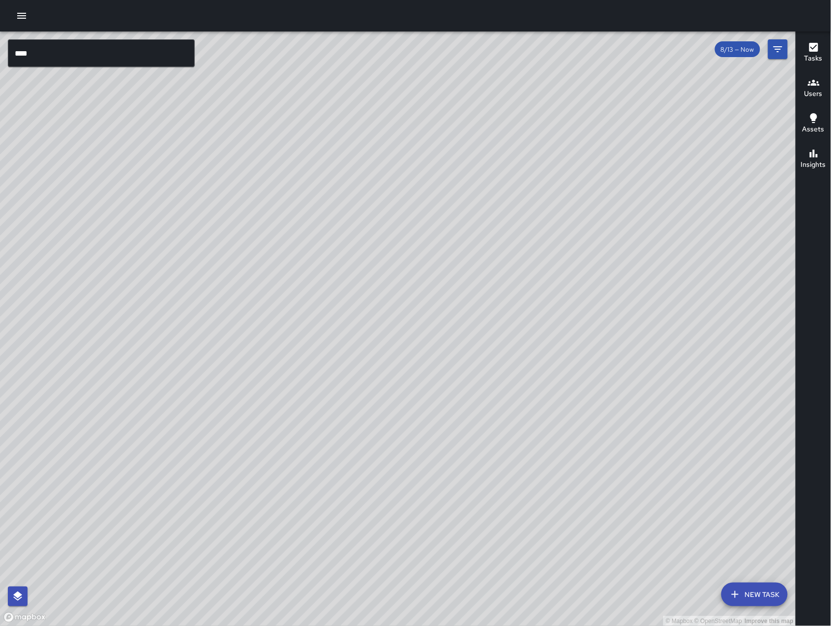
click at [406, 481] on div "© Mapbox © OpenStreetMap Improve this map" at bounding box center [398, 328] width 796 height 594
drag, startPoint x: 425, startPoint y: 433, endPoint x: 350, endPoint y: 422, distance: 76.1
click at [351, 423] on div "© Mapbox © OpenStreetMap Improve this map" at bounding box center [398, 328] width 796 height 594
drag, startPoint x: 358, startPoint y: 425, endPoint x: 392, endPoint y: 437, distance: 35.3
click at [392, 437] on div "© Mapbox © OpenStreetMap Improve this map" at bounding box center [398, 328] width 796 height 594
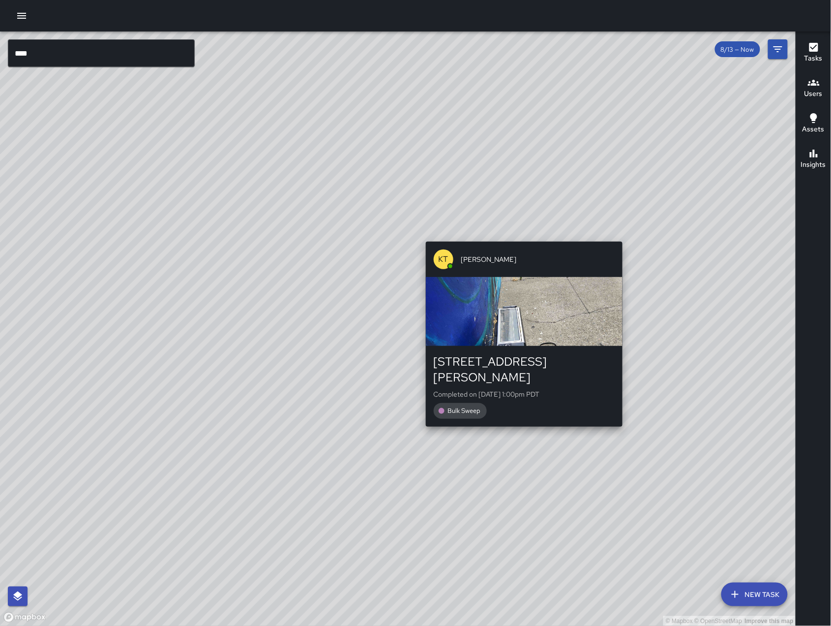
drag, startPoint x: 622, startPoint y: 550, endPoint x: 493, endPoint y: 300, distance: 281.8
click at [494, 300] on div "© Mapbox © OpenStreetMap Improve this map KT [PERSON_NAME] [STREET_ADDRESS][PER…" at bounding box center [398, 328] width 796 height 594
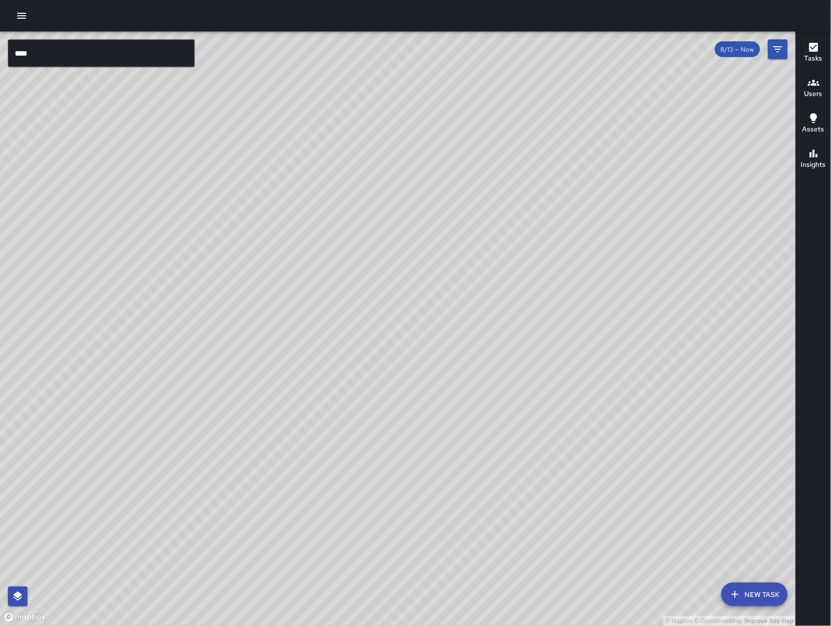
drag, startPoint x: 556, startPoint y: 420, endPoint x: 558, endPoint y: 386, distance: 34.0
click at [558, 386] on div "© Mapbox © OpenStreetMap Improve this map" at bounding box center [398, 328] width 796 height 594
drag, startPoint x: 566, startPoint y: 388, endPoint x: 521, endPoint y: 391, distance: 44.8
click at [521, 391] on div "© Mapbox © OpenStreetMap Improve this map" at bounding box center [398, 328] width 796 height 594
drag, startPoint x: 522, startPoint y: 389, endPoint x: 517, endPoint y: 384, distance: 7.3
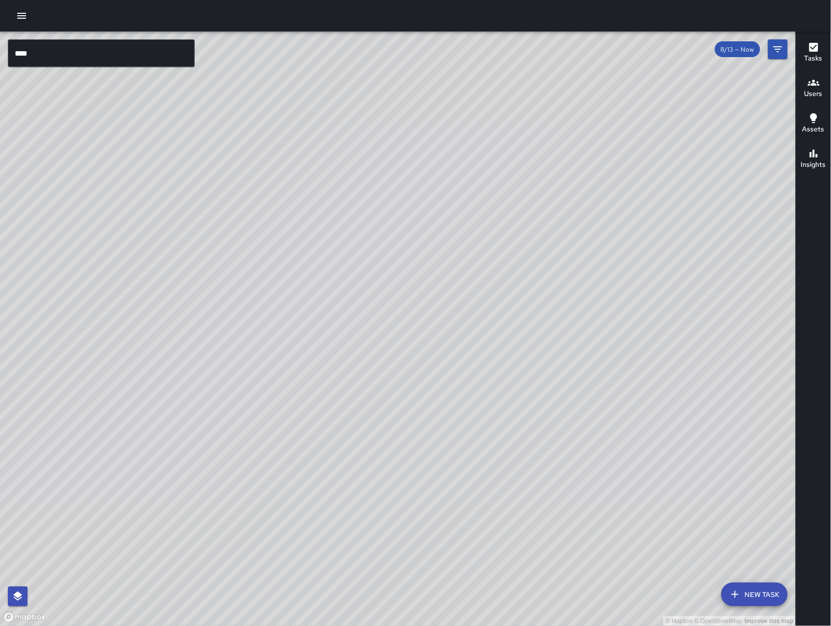
click at [517, 384] on div "© Mapbox © OpenStreetMap Improve this map" at bounding box center [398, 328] width 796 height 594
click at [317, 548] on div "© Mapbox © OpenStreetMap Improve this map" at bounding box center [398, 328] width 796 height 594
click at [269, 533] on div "© Mapbox © OpenStreetMap Improve this map" at bounding box center [398, 328] width 796 height 594
drag, startPoint x: 564, startPoint y: 219, endPoint x: 496, endPoint y: 348, distance: 145.5
click at [496, 349] on div "© Mapbox © OpenStreetMap Improve this map" at bounding box center [398, 328] width 796 height 594
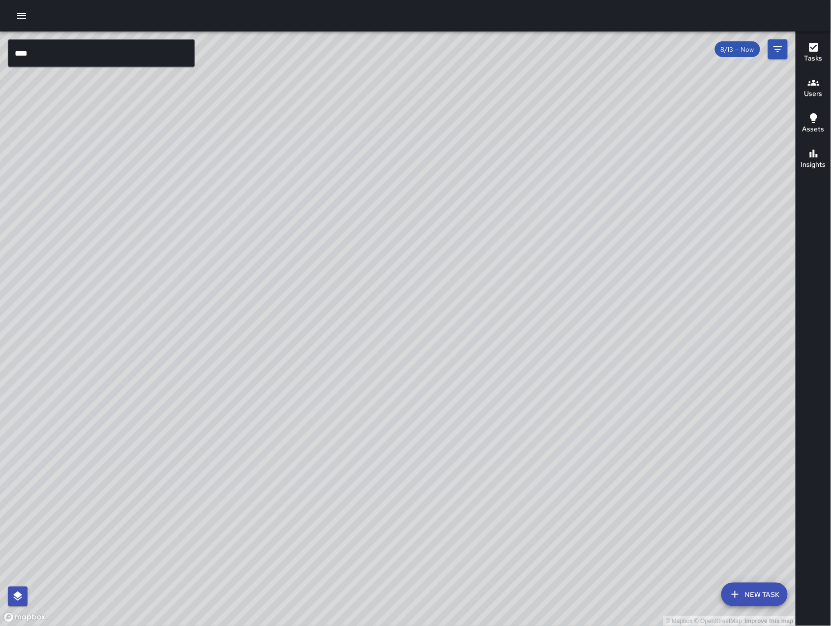
drag, startPoint x: 654, startPoint y: 506, endPoint x: 575, endPoint y: 325, distance: 197.1
click at [574, 325] on div "© Mapbox © OpenStreetMap Improve this map" at bounding box center [398, 328] width 796 height 594
drag, startPoint x: 620, startPoint y: 425, endPoint x: 431, endPoint y: 362, distance: 199.3
click at [431, 363] on div "© Mapbox © OpenStreetMap Improve this map" at bounding box center [398, 328] width 796 height 594
drag, startPoint x: 462, startPoint y: 463, endPoint x: 458, endPoint y: 280, distance: 183.5
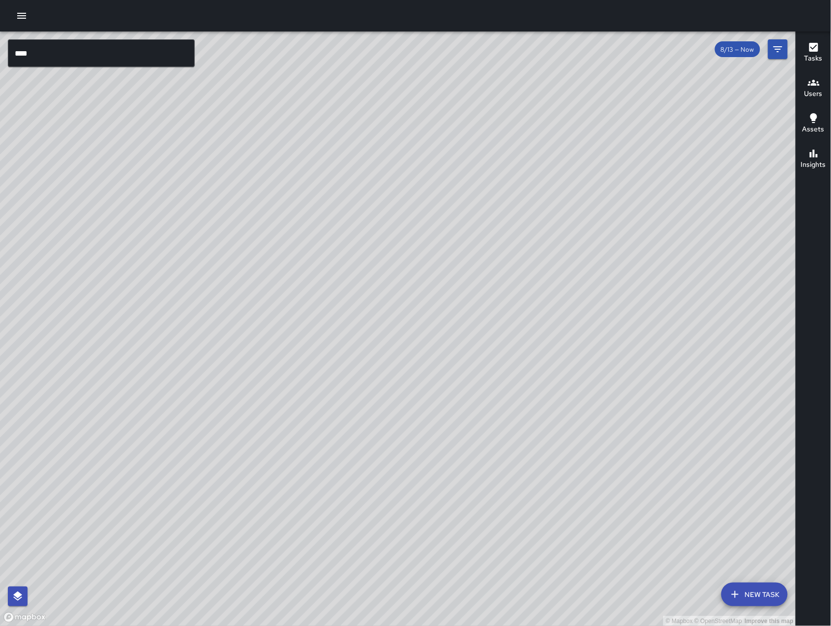
click at [458, 280] on div "© Mapbox © OpenStreetMap Improve this map" at bounding box center [398, 328] width 796 height 594
drag, startPoint x: 562, startPoint y: 493, endPoint x: 423, endPoint y: 330, distance: 214.9
click at [423, 330] on div "© Mapbox © OpenStreetMap Improve this map" at bounding box center [398, 328] width 796 height 594
drag, startPoint x: 476, startPoint y: 341, endPoint x: 509, endPoint y: 429, distance: 94.0
click at [519, 434] on div "© Mapbox © OpenStreetMap Improve this map" at bounding box center [398, 328] width 796 height 594
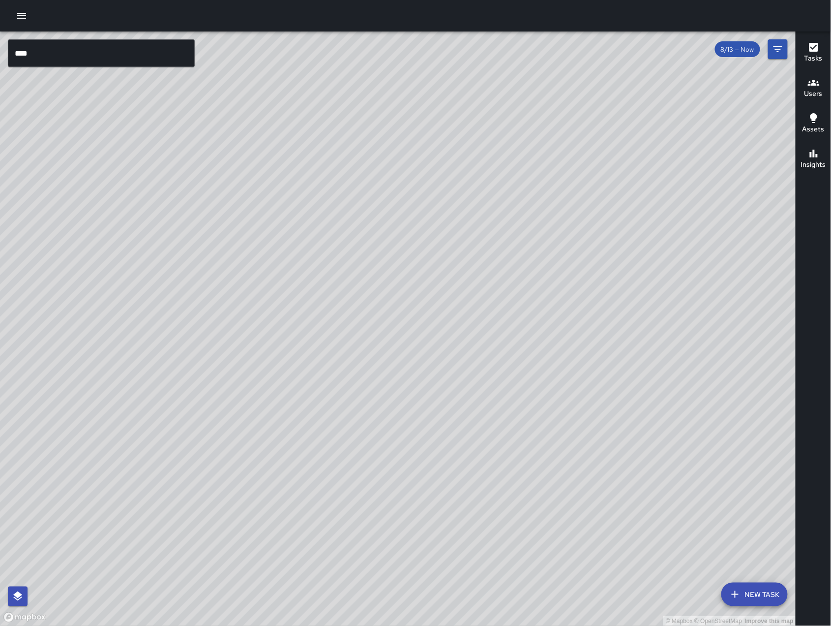
drag, startPoint x: 424, startPoint y: 383, endPoint x: 419, endPoint y: 364, distance: 19.3
click at [420, 364] on div "© Mapbox © OpenStreetMap Improve this map" at bounding box center [398, 328] width 796 height 594
drag, startPoint x: 453, startPoint y: 470, endPoint x: 375, endPoint y: 423, distance: 90.5
click at [375, 423] on div "© Mapbox © OpenStreetMap Improve this map" at bounding box center [398, 328] width 796 height 594
drag, startPoint x: 662, startPoint y: 529, endPoint x: 574, endPoint y: 395, distance: 160.6
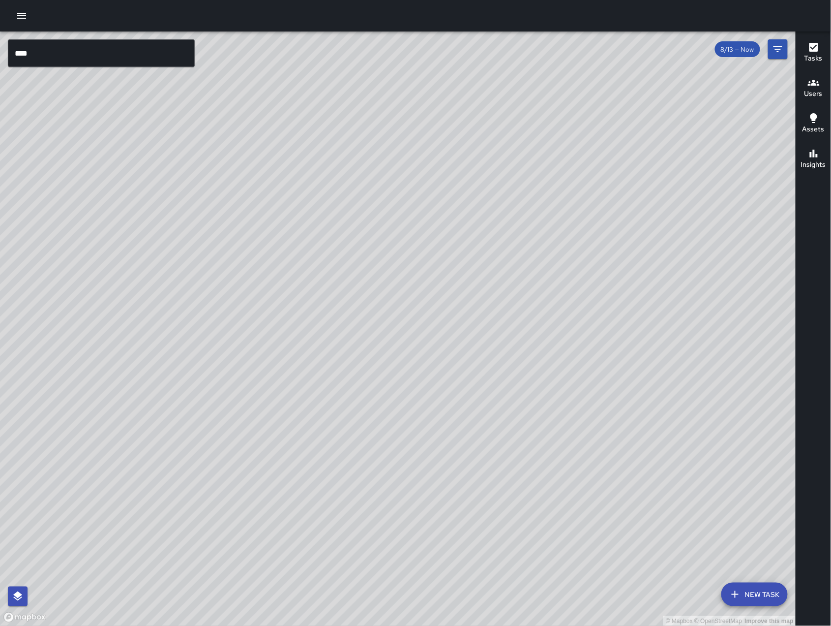
click at [582, 404] on div "© Mapbox © OpenStreetMap Improve this map" at bounding box center [398, 328] width 796 height 594
drag, startPoint x: 435, startPoint y: 379, endPoint x: 541, endPoint y: 400, distance: 108.3
click at [539, 400] on div "© Mapbox © OpenStreetMap Improve this map" at bounding box center [398, 328] width 796 height 594
drag, startPoint x: 344, startPoint y: 537, endPoint x: 405, endPoint y: 522, distance: 62.2
click at [405, 522] on div "© Mapbox © OpenStreetMap Improve this map" at bounding box center [398, 328] width 796 height 594
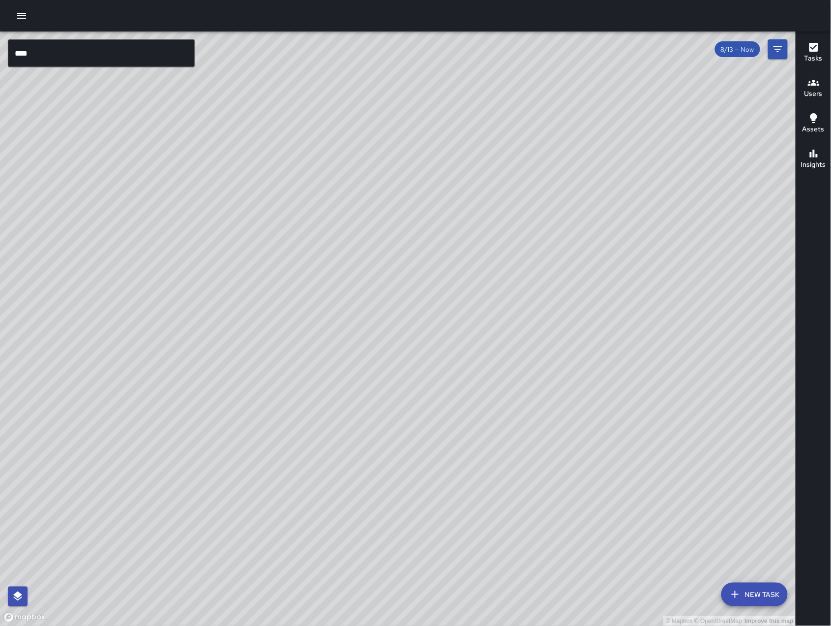
drag, startPoint x: 545, startPoint y: 362, endPoint x: 416, endPoint y: 398, distance: 133.4
click at [416, 398] on div "© Mapbox © OpenStreetMap Improve this map" at bounding box center [398, 328] width 796 height 594
drag, startPoint x: 637, startPoint y: 479, endPoint x: 646, endPoint y: 506, distance: 28.3
click at [646, 506] on div "© Mapbox © OpenStreetMap Improve this map" at bounding box center [398, 328] width 796 height 594
drag, startPoint x: 422, startPoint y: 449, endPoint x: 483, endPoint y: 459, distance: 61.9
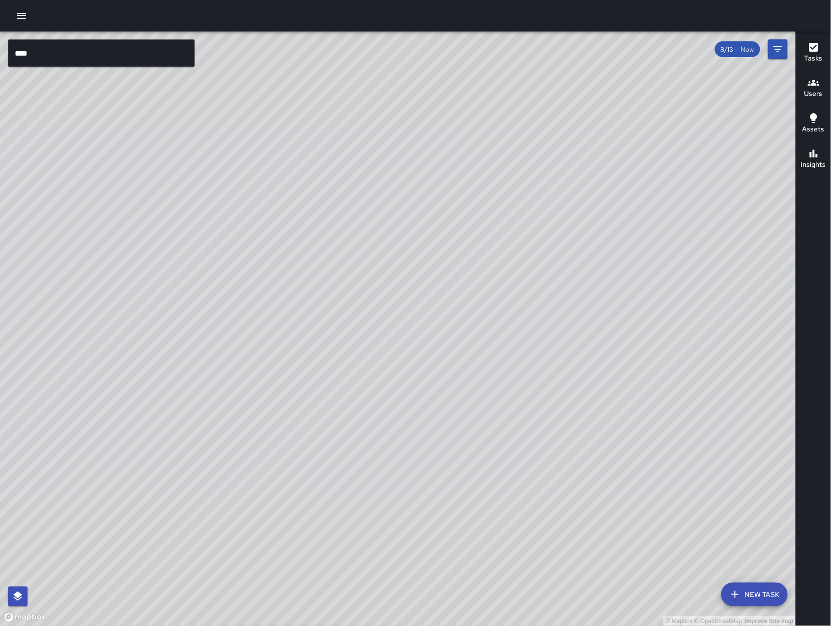
click at [483, 459] on div "© Mapbox © OpenStreetMap Improve this map" at bounding box center [398, 328] width 796 height 594
drag, startPoint x: 398, startPoint y: 381, endPoint x: 445, endPoint y: 405, distance: 53.0
click at [454, 408] on div "© Mapbox © OpenStreetMap Improve this map" at bounding box center [398, 328] width 796 height 594
drag, startPoint x: 330, startPoint y: 301, endPoint x: 376, endPoint y: 312, distance: 48.2
click at [376, 312] on div "© Mapbox © OpenStreetMap Improve this map" at bounding box center [398, 328] width 796 height 594
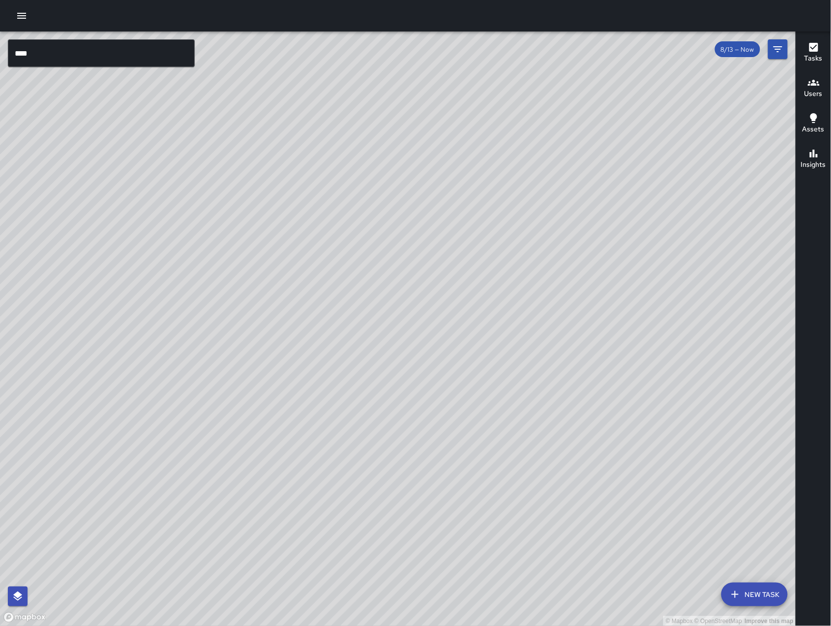
drag, startPoint x: 497, startPoint y: 520, endPoint x: 416, endPoint y: 430, distance: 120.8
click at [416, 430] on div "© Mapbox © OpenStreetMap Improve this map" at bounding box center [398, 328] width 796 height 594
drag, startPoint x: 599, startPoint y: 188, endPoint x: 597, endPoint y: 178, distance: 10.5
click at [597, 178] on div "© Mapbox © OpenStreetMap Improve this map" at bounding box center [398, 328] width 796 height 594
drag, startPoint x: 613, startPoint y: 232, endPoint x: 626, endPoint y: 275, distance: 45.0
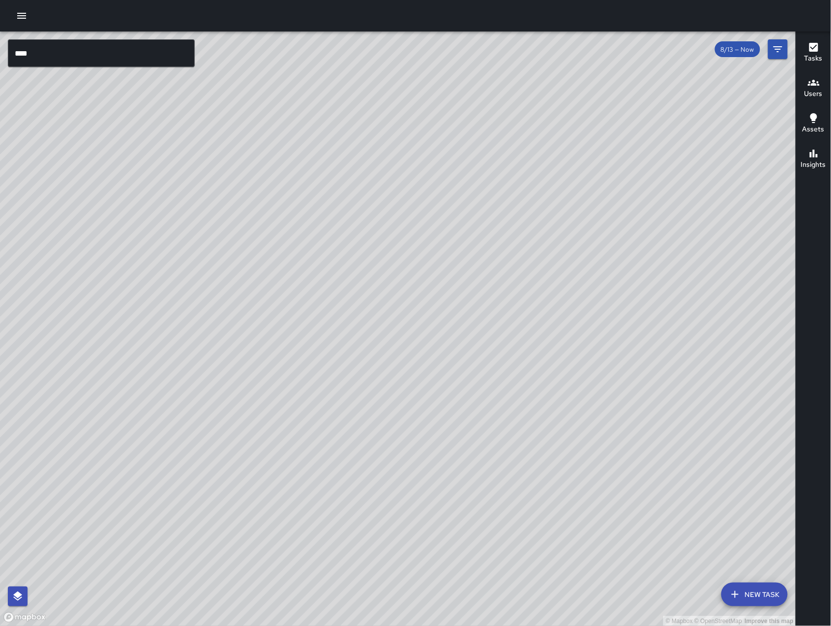
click at [628, 273] on div "© Mapbox © OpenStreetMap Improve this map" at bounding box center [398, 328] width 796 height 594
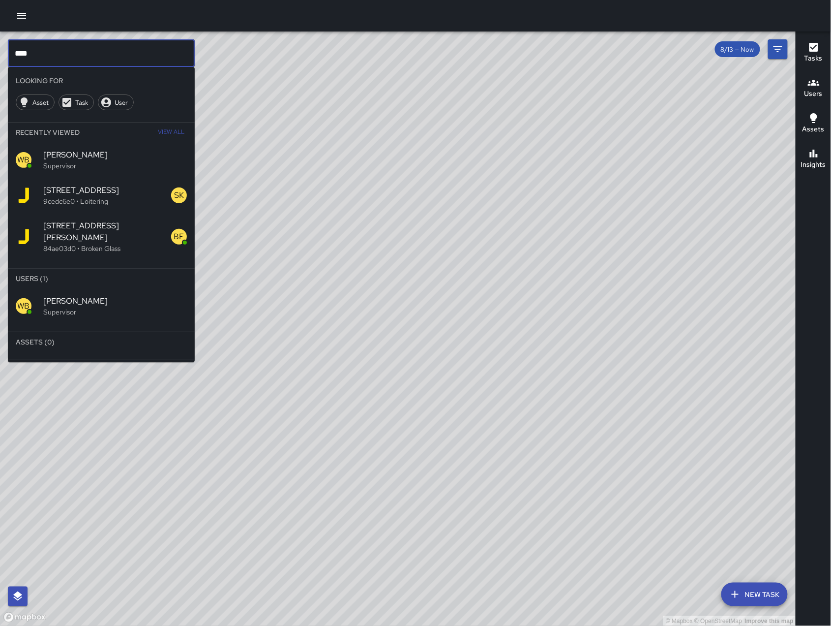
click at [133, 56] on input "****" at bounding box center [101, 53] width 187 height 28
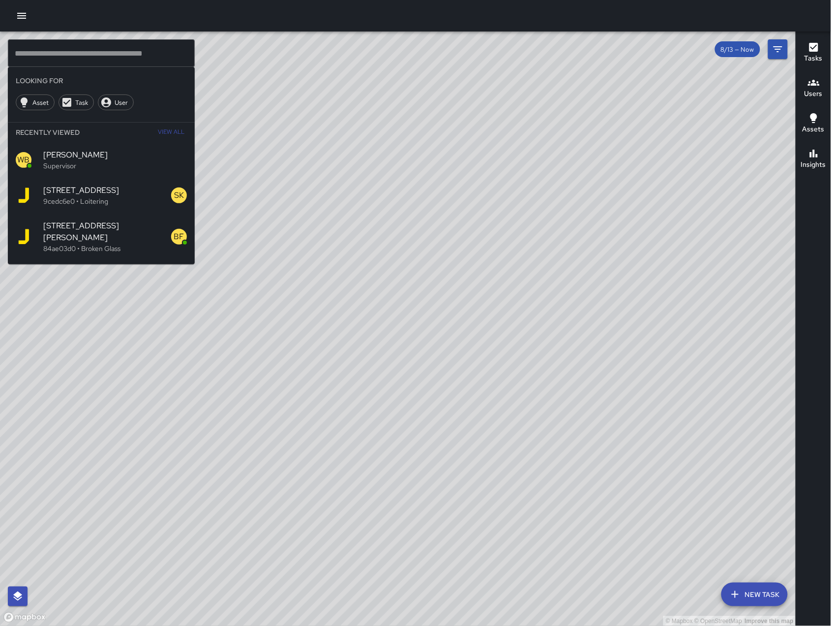
drag, startPoint x: 273, startPoint y: 291, endPoint x: 374, endPoint y: 356, distance: 120.1
click at [374, 356] on div "© Mapbox © OpenStreetMap Improve this map" at bounding box center [398, 328] width 796 height 594
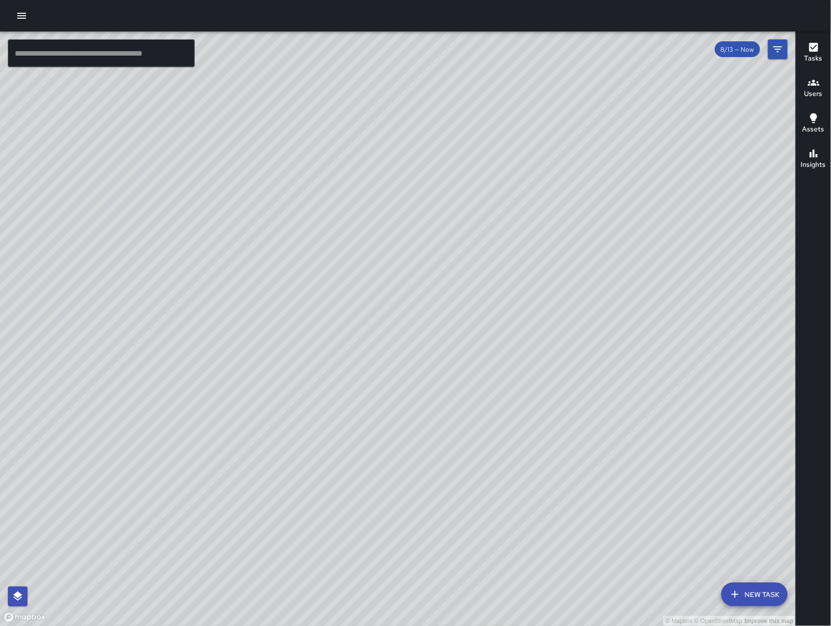
drag, startPoint x: 425, startPoint y: 448, endPoint x: 444, endPoint y: 407, distance: 44.5
click at [444, 407] on div "© Mapbox © OpenStreetMap Improve this map" at bounding box center [398, 328] width 796 height 594
drag, startPoint x: 440, startPoint y: 382, endPoint x: 492, endPoint y: 384, distance: 52.7
click at [491, 384] on div "© Mapbox © OpenStreetMap Improve this map" at bounding box center [398, 328] width 796 height 594
click at [504, 380] on div "© Mapbox © OpenStreetMap Improve this map" at bounding box center [398, 328] width 796 height 594
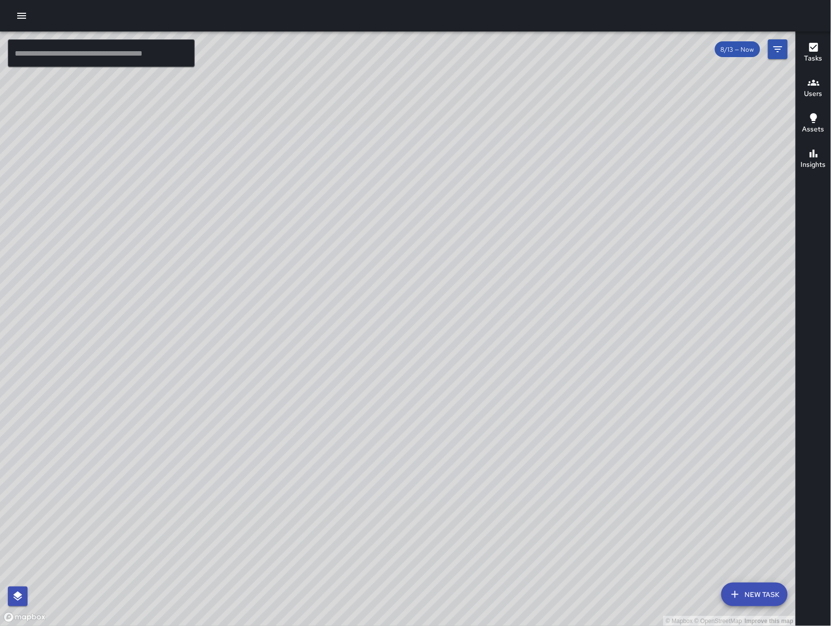
click at [504, 380] on div "© Mapbox © OpenStreetMap Improve this map" at bounding box center [398, 328] width 796 height 594
drag, startPoint x: 511, startPoint y: 449, endPoint x: 424, endPoint y: 311, distance: 162.7
click at [424, 311] on div "© Mapbox © OpenStreetMap Improve this map" at bounding box center [398, 328] width 796 height 594
drag, startPoint x: 294, startPoint y: 343, endPoint x: 339, endPoint y: 262, distance: 93.2
click at [339, 262] on div "© Mapbox © OpenStreetMap Improve this map" at bounding box center [398, 328] width 796 height 594
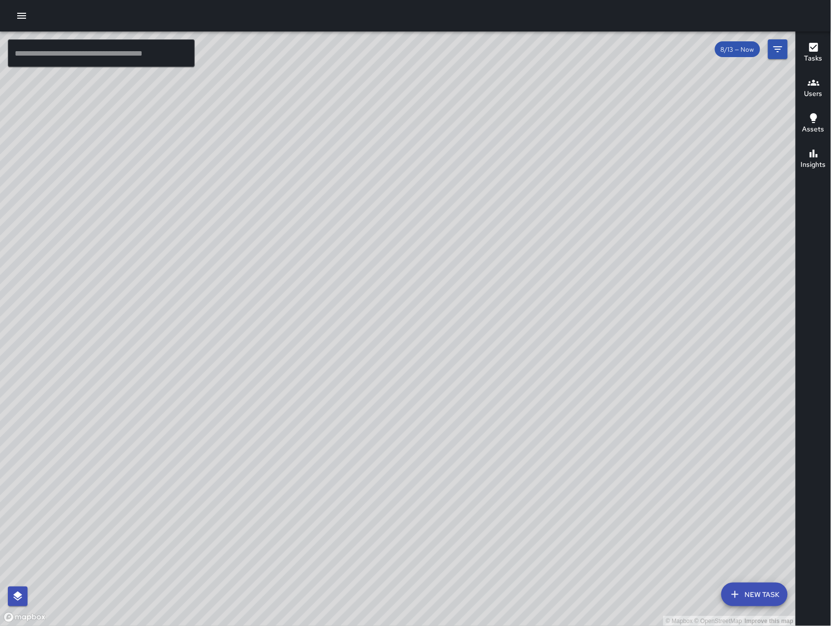
drag, startPoint x: 335, startPoint y: 267, endPoint x: 299, endPoint y: 197, distance: 79.2
click at [299, 227] on div "© Mapbox © OpenStreetMap Improve this map" at bounding box center [398, 328] width 796 height 594
drag, startPoint x: 370, startPoint y: 226, endPoint x: 329, endPoint y: 168, distance: 70.6
click at [329, 168] on div "© Mapbox © OpenStreetMap Improve this map" at bounding box center [398, 328] width 796 height 594
drag, startPoint x: 292, startPoint y: 145, endPoint x: 292, endPoint y: 156, distance: 11.3
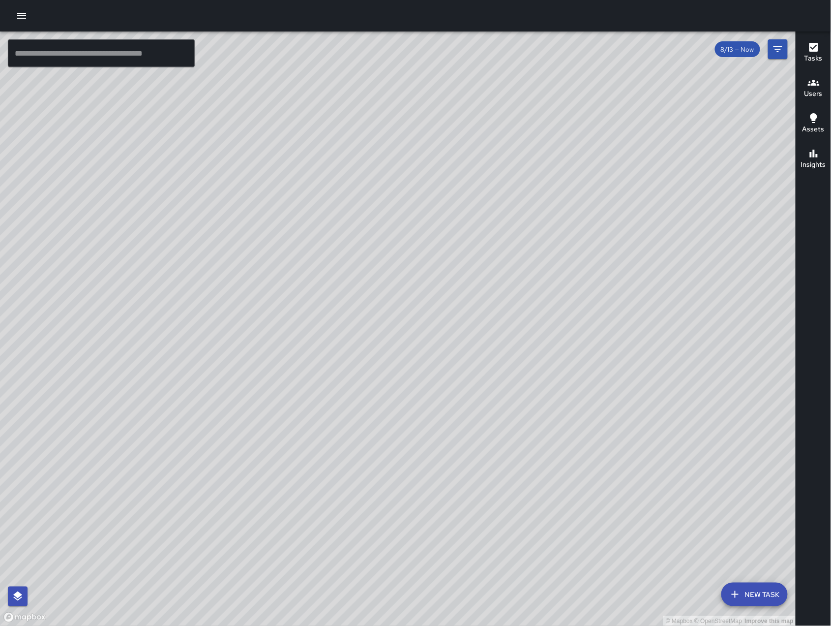
click at [292, 156] on div "© Mapbox © OpenStreetMap Improve this map" at bounding box center [398, 328] width 796 height 594
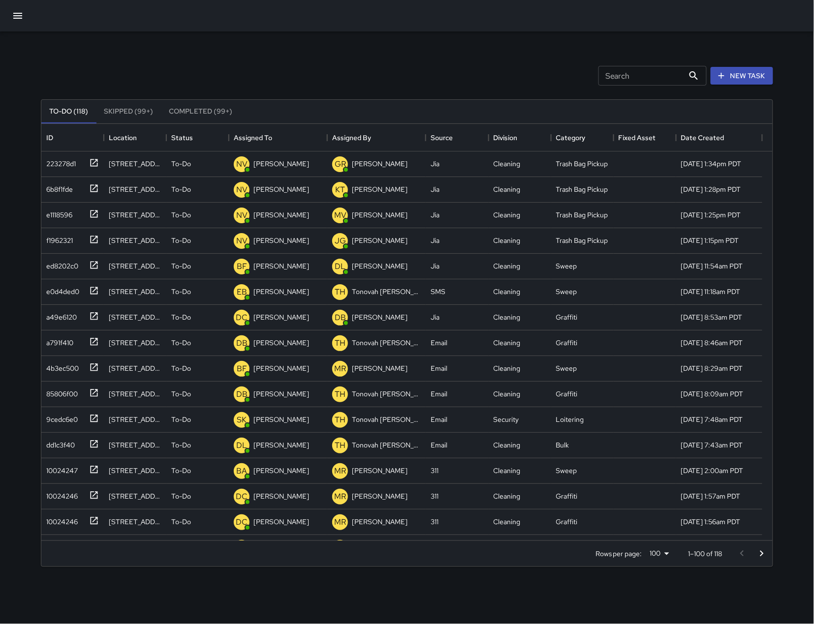
scroll to position [406, 721]
click at [182, 112] on button "Completed (99+)" at bounding box center [200, 112] width 79 height 24
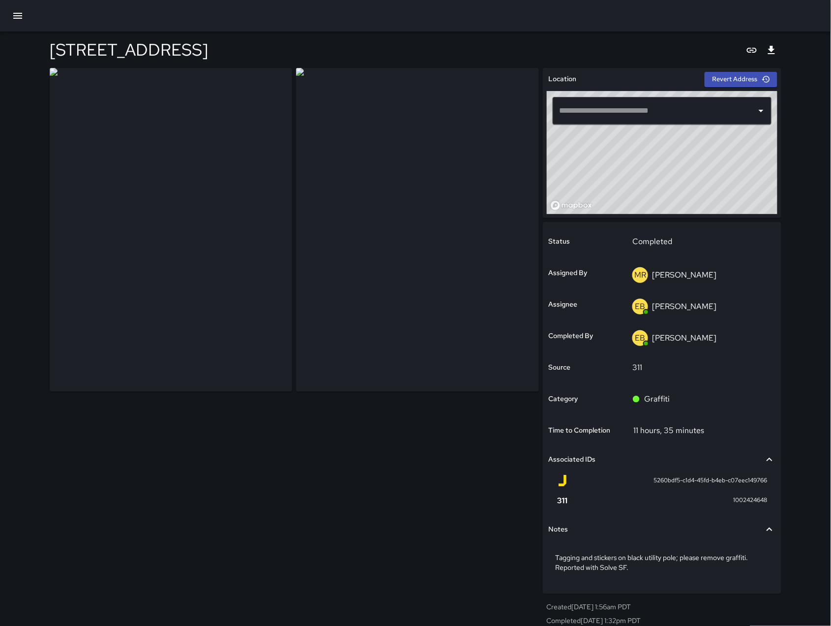
type input "**********"
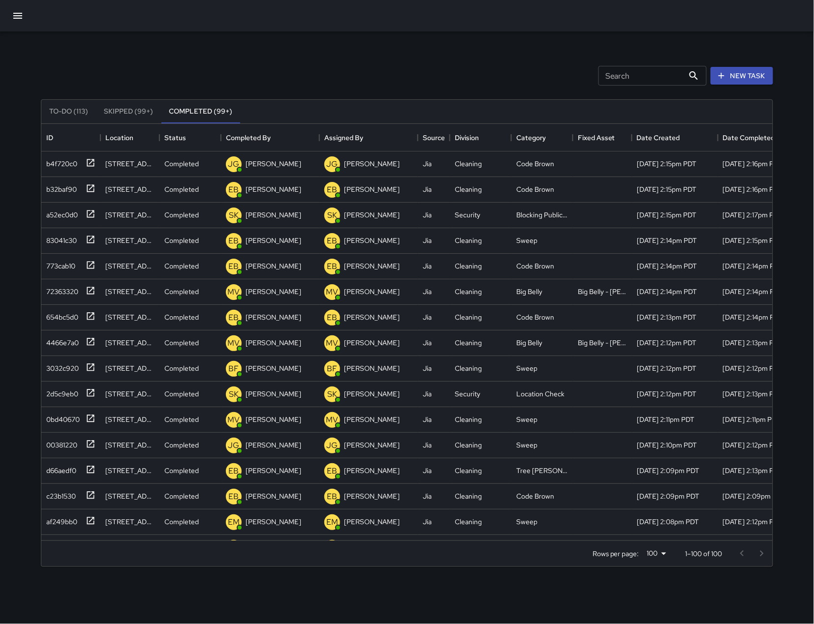
scroll to position [406, 721]
click at [13, 23] on button "button" at bounding box center [18, 16] width 24 height 24
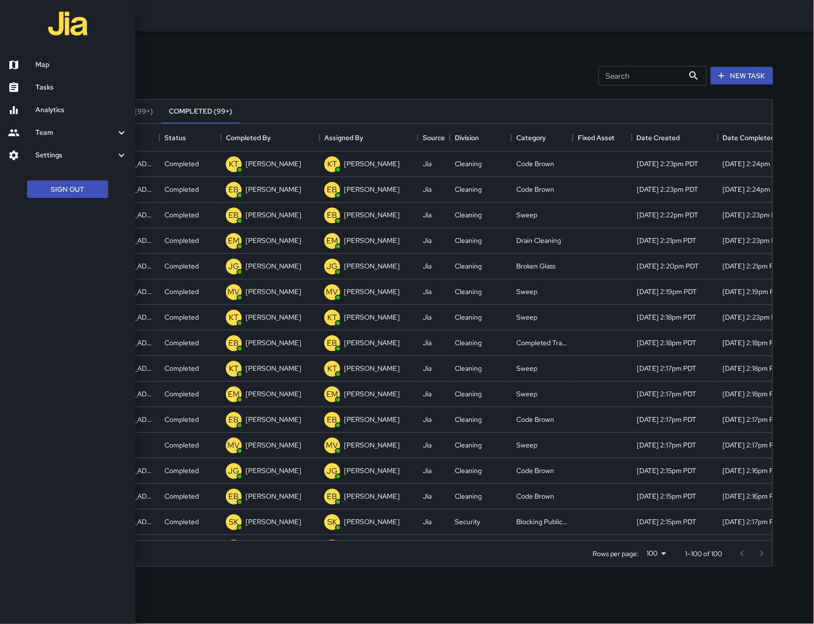
click at [278, 43] on div at bounding box center [407, 312] width 814 height 624
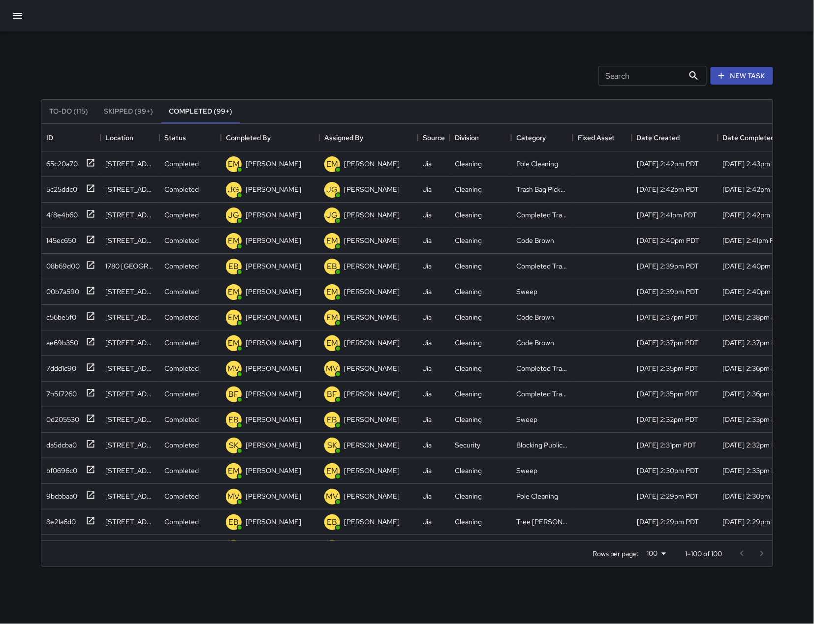
click at [18, 23] on button "button" at bounding box center [18, 16] width 24 height 24
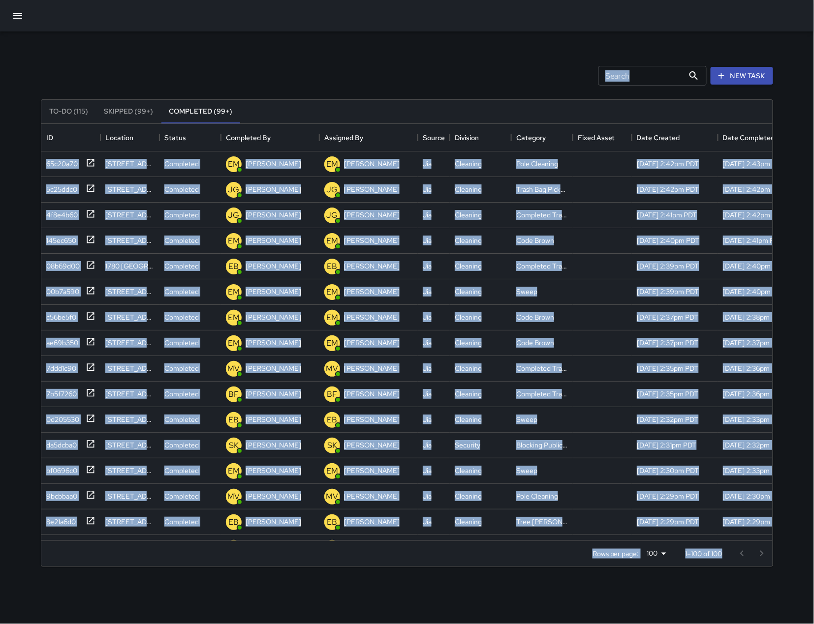
click at [18, 19] on icon "button" at bounding box center [18, 16] width 12 height 12
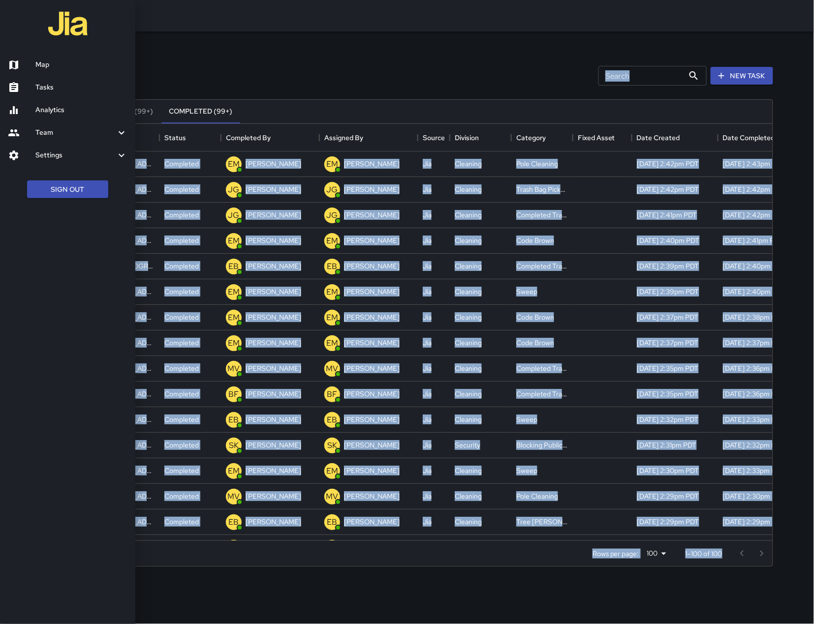
click at [55, 61] on h6 "Map" at bounding box center [81, 65] width 92 height 11
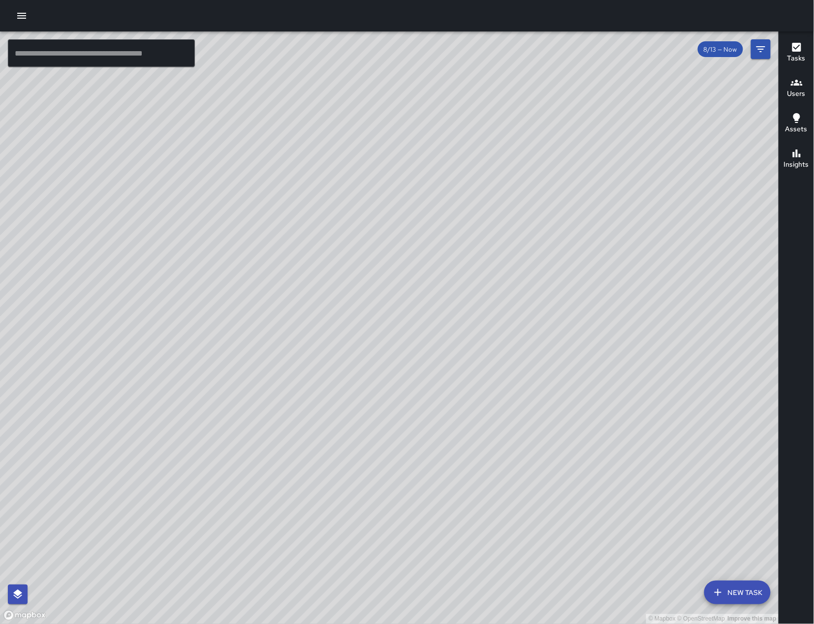
drag, startPoint x: 616, startPoint y: 161, endPoint x: 463, endPoint y: 393, distance: 277.4
click at [463, 393] on div "© Mapbox © OpenStreetMap Improve this map" at bounding box center [389, 327] width 779 height 593
drag, startPoint x: 473, startPoint y: 387, endPoint x: 542, endPoint y: 393, distance: 69.7
click at [542, 393] on div "© Mapbox © OpenStreetMap Improve this map" at bounding box center [389, 327] width 779 height 593
click at [25, 18] on icon "button" at bounding box center [21, 16] width 9 height 6
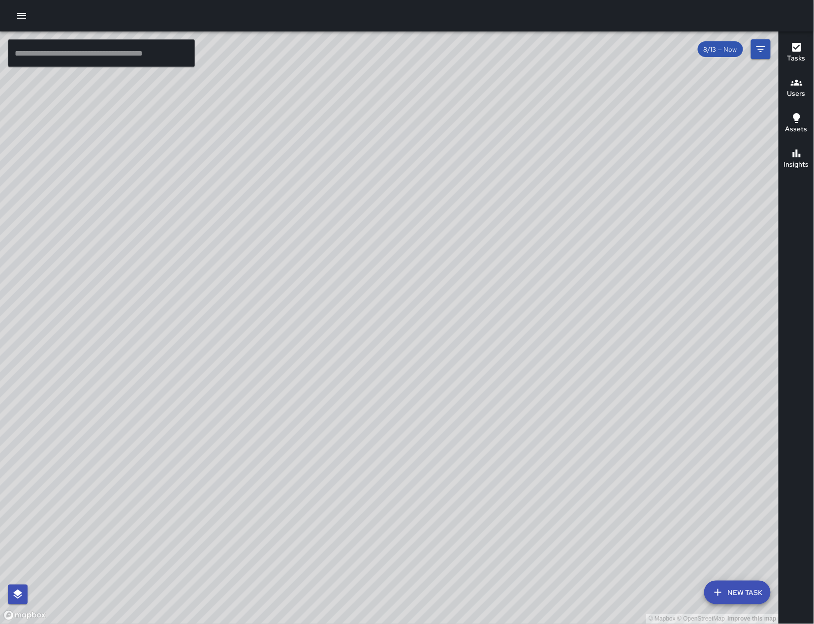
click at [25, 18] on icon "button" at bounding box center [21, 16] width 9 height 6
click at [22, 12] on icon "button" at bounding box center [22, 16] width 12 height 12
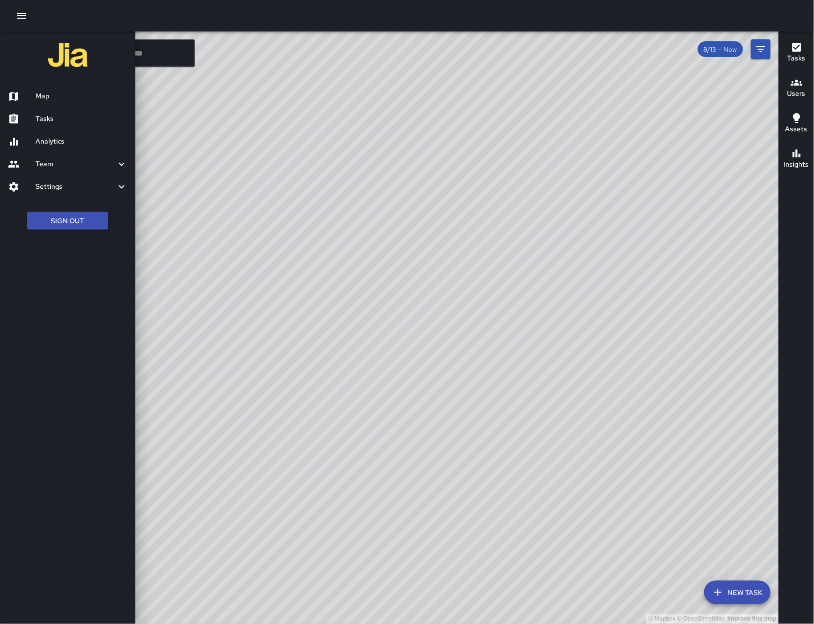
click at [49, 121] on h6 "Tasks" at bounding box center [81, 119] width 92 height 11
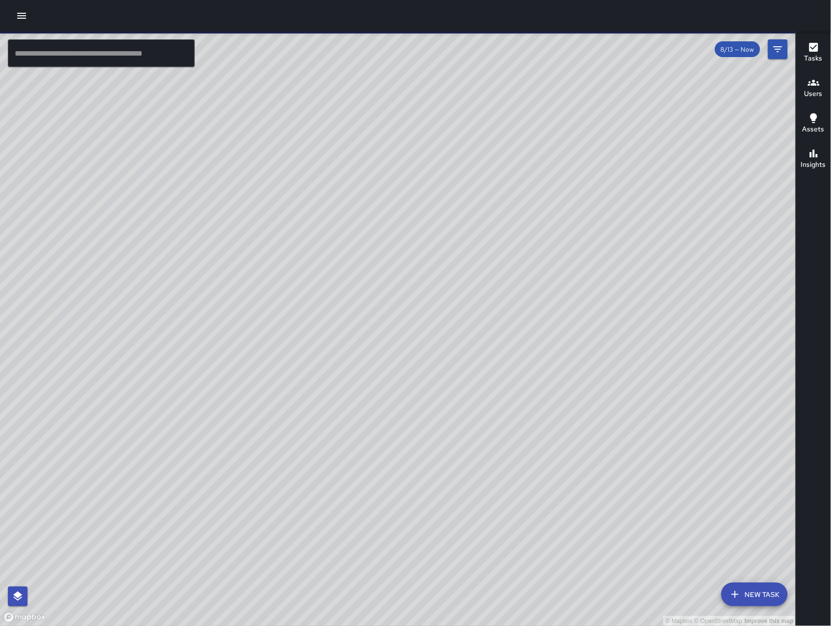
drag, startPoint x: 436, startPoint y: 201, endPoint x: 443, endPoint y: 299, distance: 97.6
click at [443, 299] on div "© Mapbox © OpenStreetMap Improve this map" at bounding box center [398, 328] width 796 height 594
drag, startPoint x: 354, startPoint y: 227, endPoint x: 381, endPoint y: 288, distance: 66.5
click at [381, 288] on div "© Mapbox © OpenStreetMap Improve this map" at bounding box center [398, 328] width 796 height 594
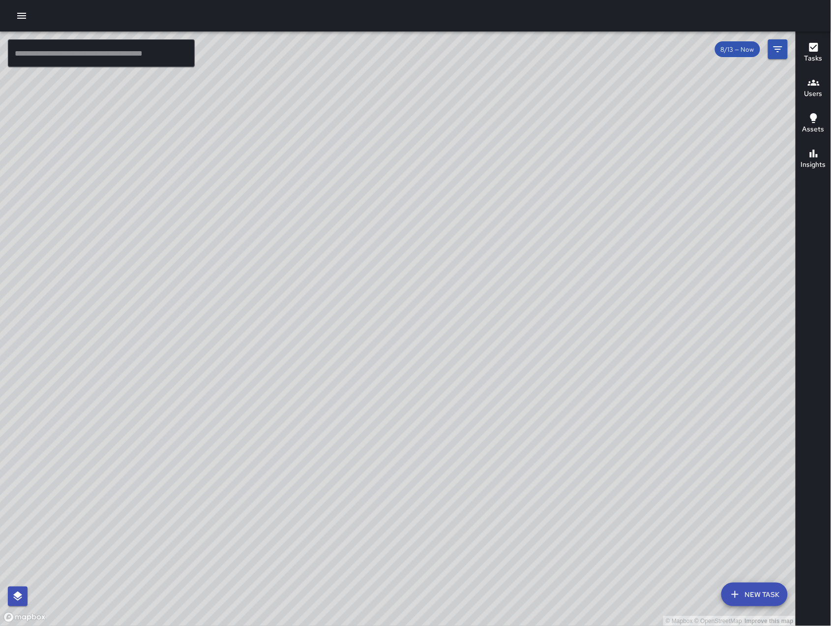
drag, startPoint x: 489, startPoint y: 170, endPoint x: 513, endPoint y: 262, distance: 95.3
click at [513, 262] on div "© Mapbox © OpenStreetMap Improve this map" at bounding box center [398, 328] width 796 height 594
click at [504, 316] on div "© Mapbox © OpenStreetMap Improve this map DL [PERSON_NAME] [STREET_ADDRESS][PER…" at bounding box center [398, 328] width 796 height 594
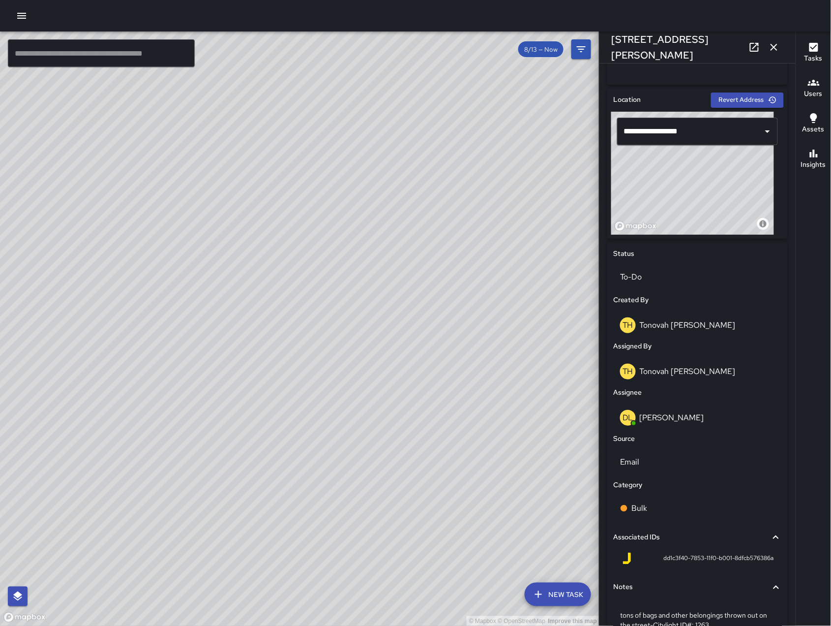
scroll to position [341, 0]
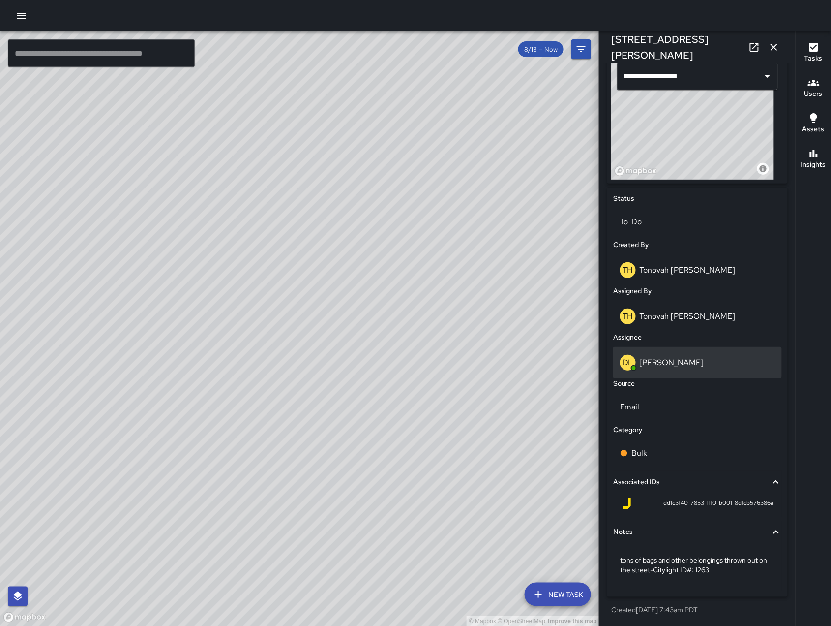
click at [711, 368] on div "DL [PERSON_NAME]" at bounding box center [697, 363] width 155 height 16
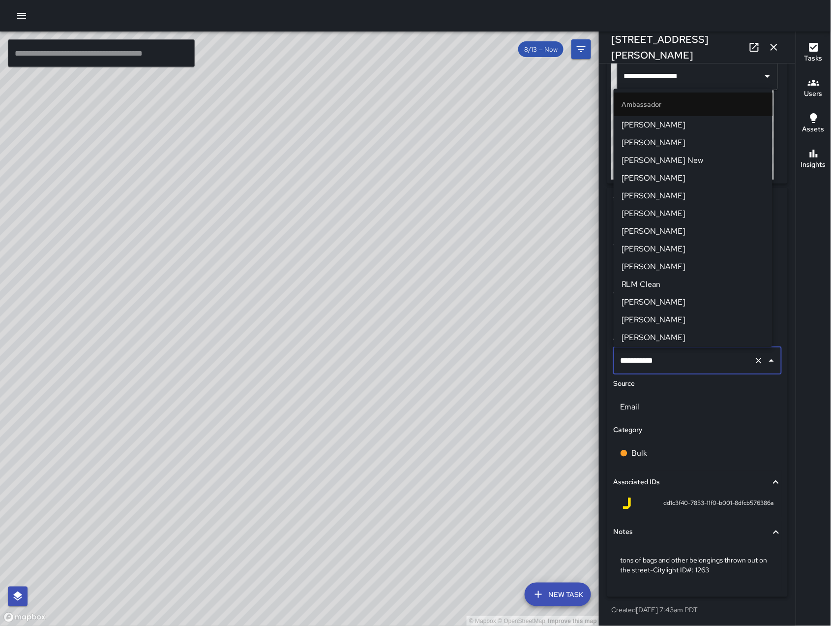
scroll to position [483, 0]
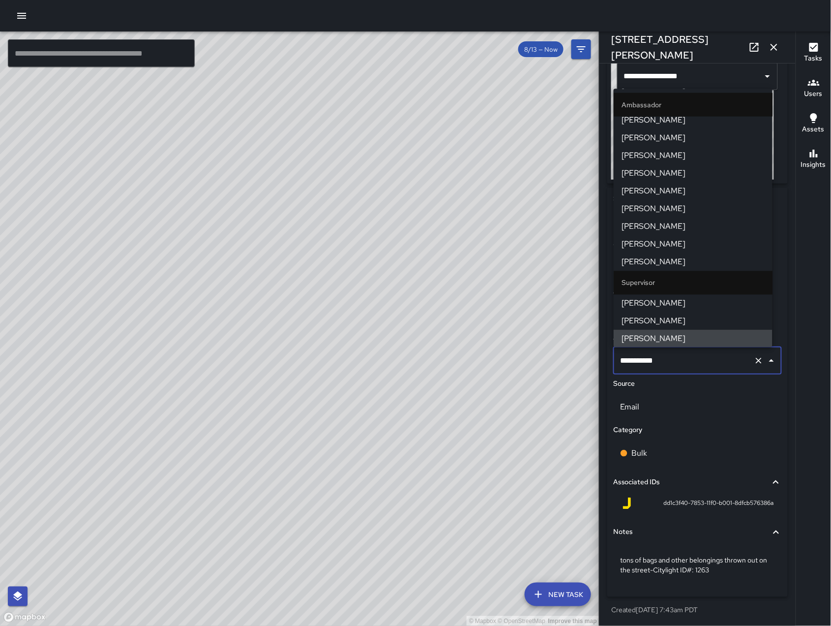
click at [710, 367] on input "**********" at bounding box center [684, 360] width 132 height 19
click at [709, 366] on input "**********" at bounding box center [684, 360] width 132 height 19
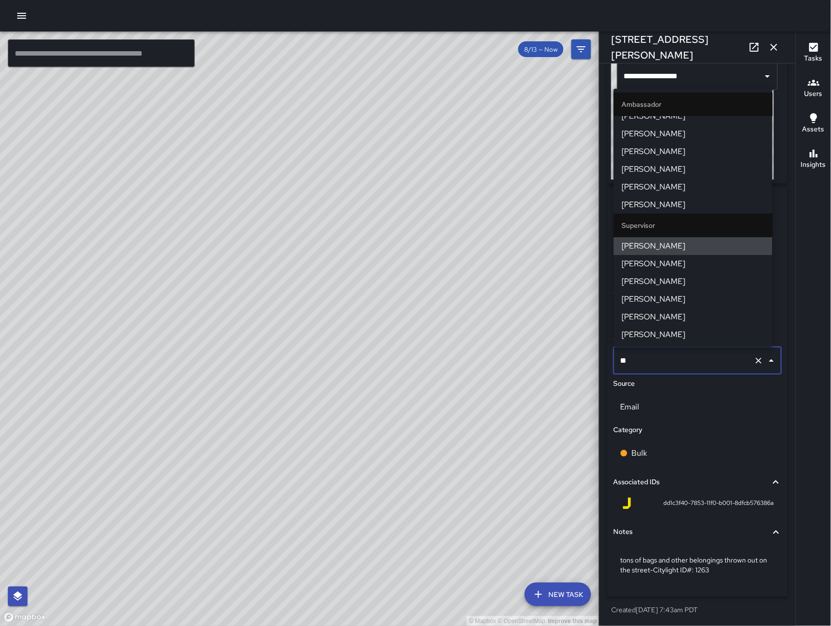
scroll to position [0, 0]
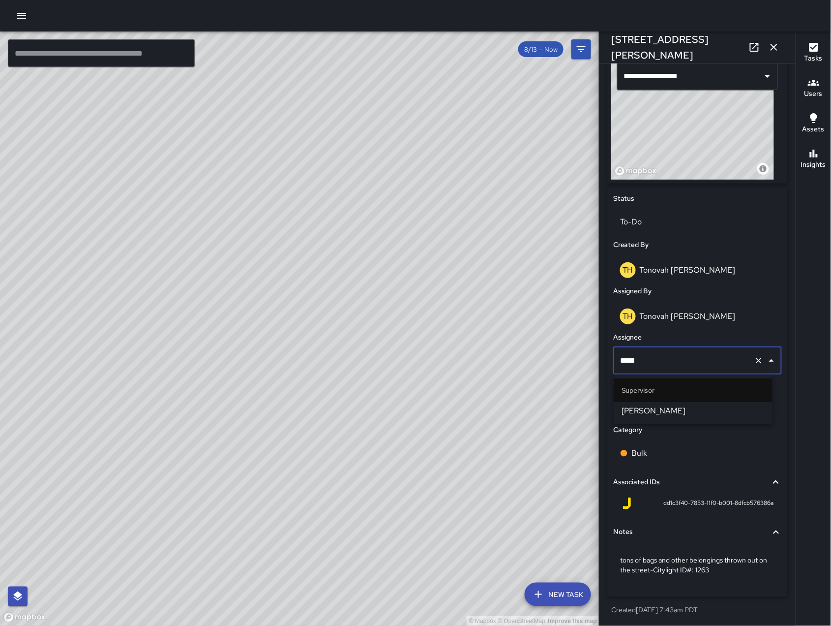
type input "******"
click at [710, 408] on span "[PERSON_NAME]" at bounding box center [693, 411] width 143 height 12
